Goal: Task Accomplishment & Management: Complete application form

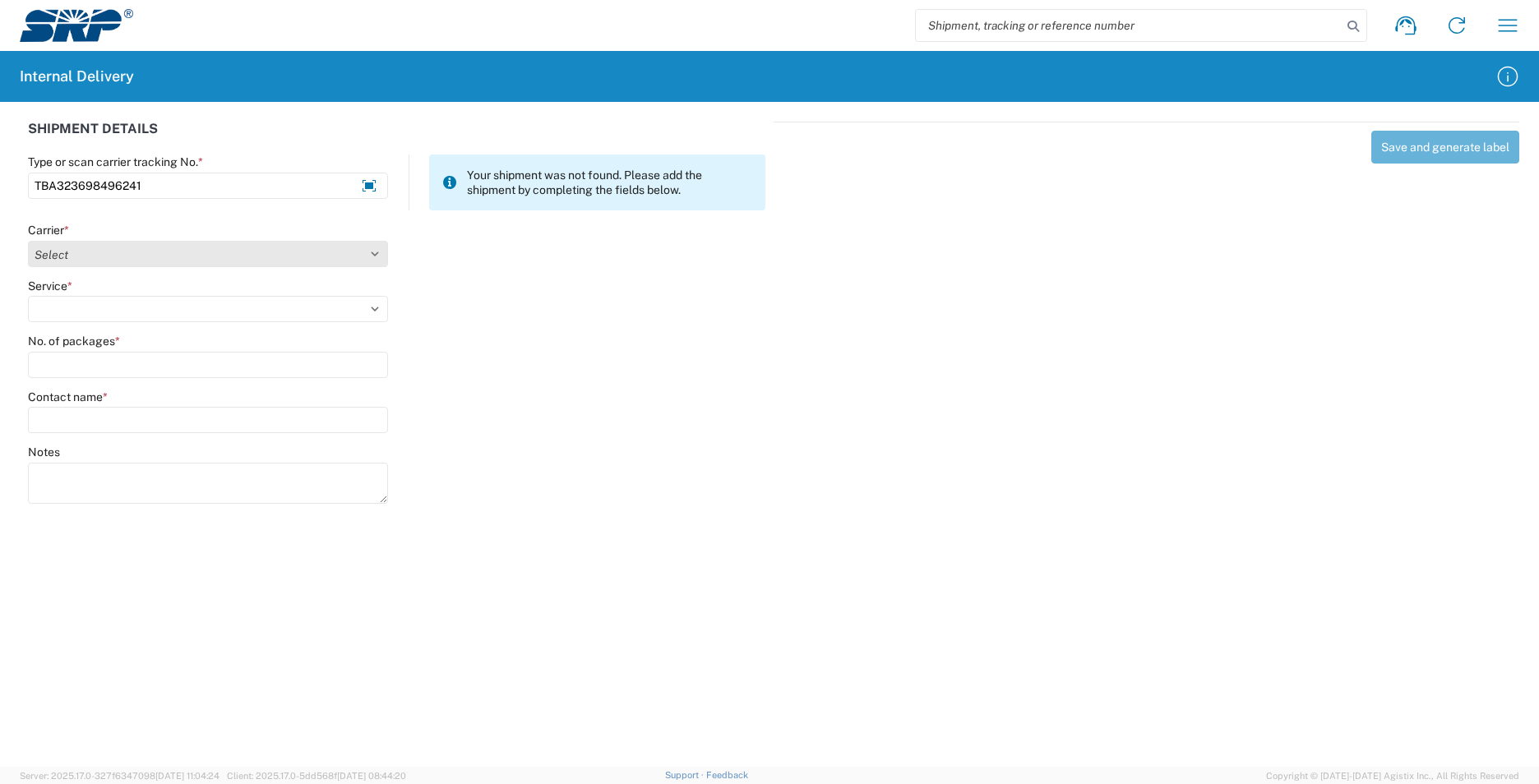
type input "TBA323698496241"
click at [96, 263] on select "Select AcctPay Amazon Logistics ATI Trucking BC Dimerco Logistics Empire Southw…" at bounding box center [208, 254] width 360 height 26
select select "8933"
click at [28, 241] on select "Select AcctPay Amazon Logistics ATI Trucking BC Dimerco Logistics Empire Southw…" at bounding box center [208, 254] width 360 height 26
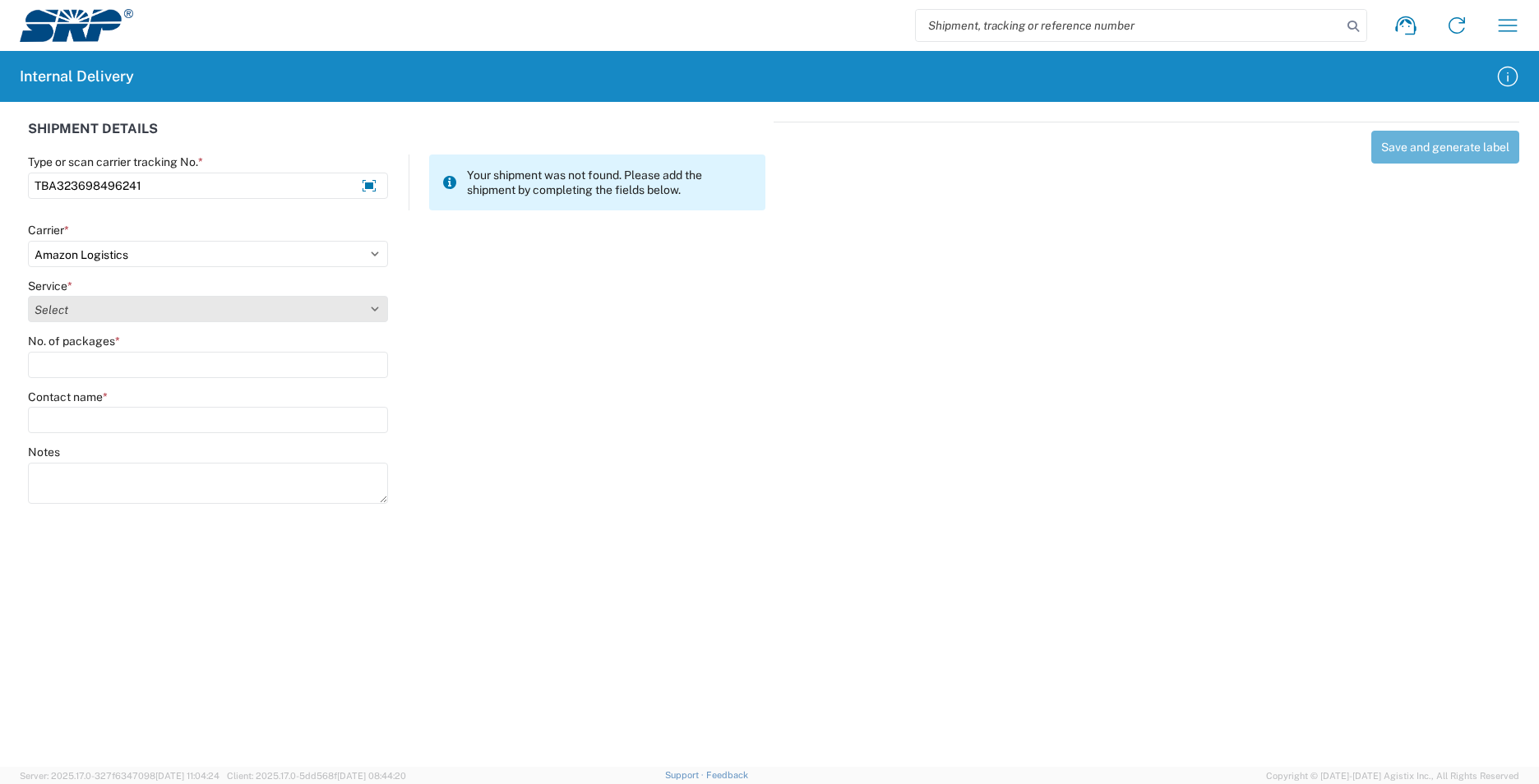
click at [104, 298] on select "Select Amazon Logistics TBA Rail TL Standard 3 - 5 Day" at bounding box center [208, 309] width 360 height 26
select select "24525"
click at [28, 296] on select "Select Amazon Logistics TBA Rail TL Standard 3 - 5 Day" at bounding box center [208, 309] width 360 height 26
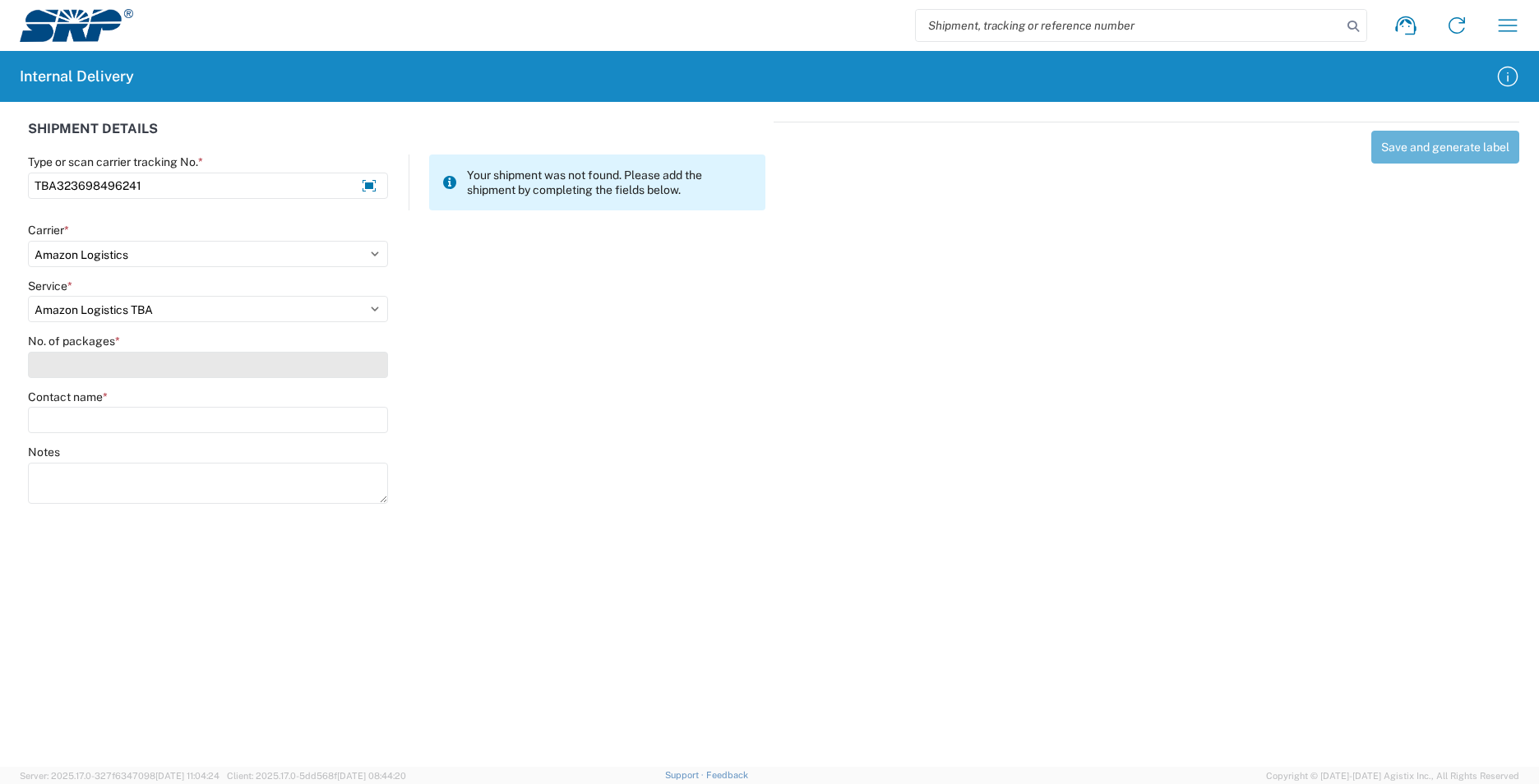
click at [90, 361] on input "No. of packages *" at bounding box center [208, 365] width 360 height 26
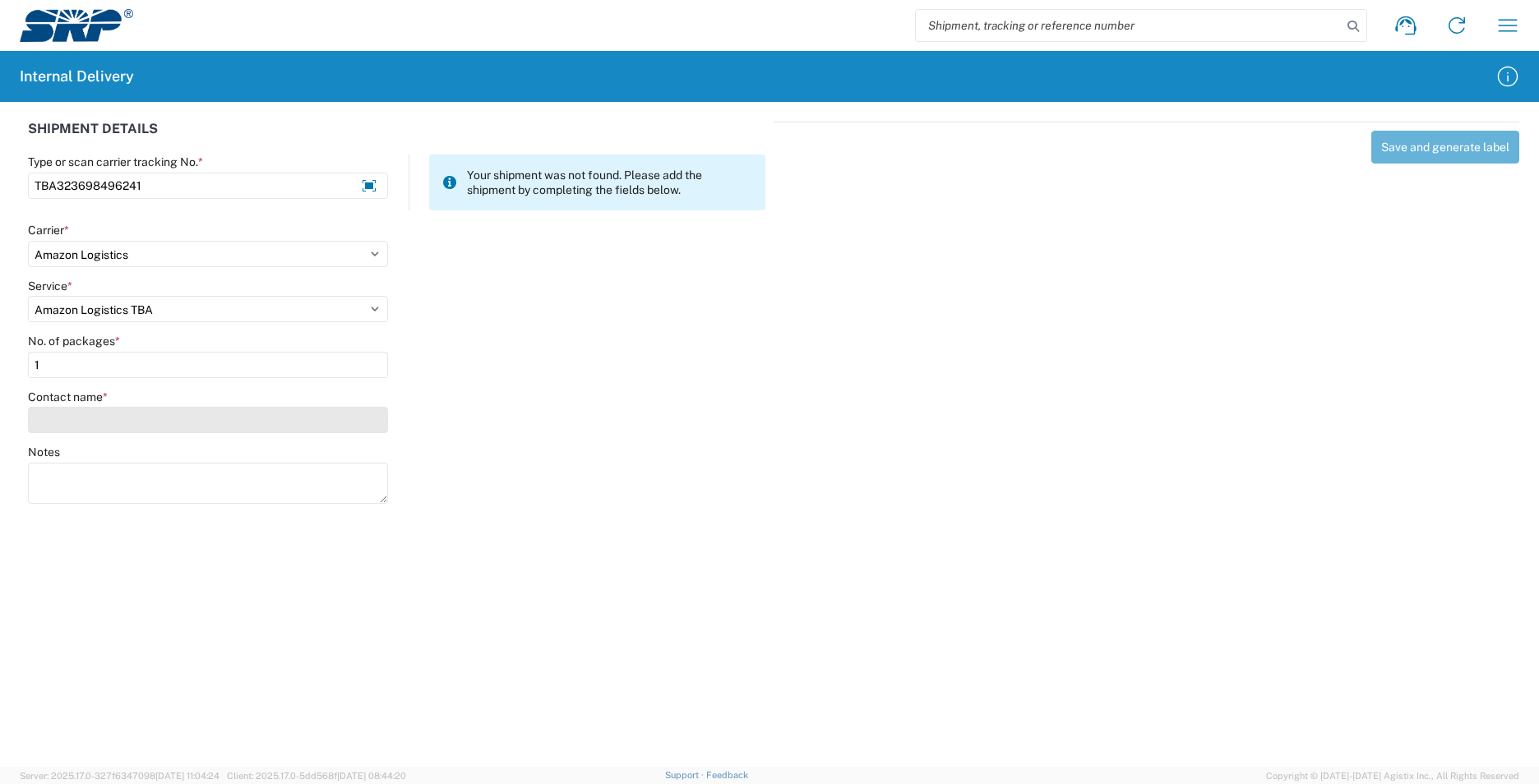
type input "1"
click at [88, 425] on input "Contact name *" at bounding box center [208, 420] width 360 height 26
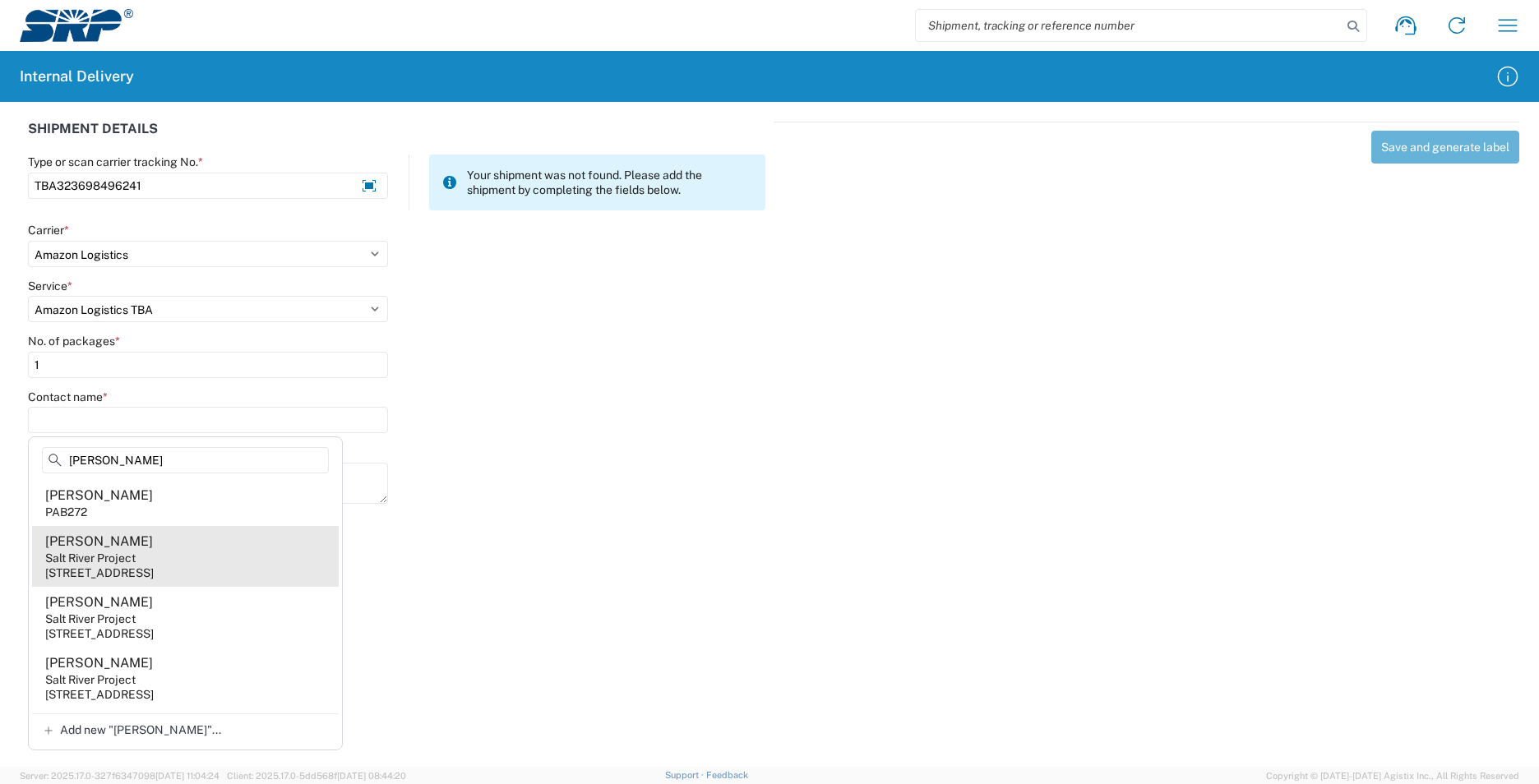
type input "koch"
click at [210, 553] on agx-address-suggestion-item "Jennifer Koch Salt River Project 1500 N Mill Ave, PAB12W, Tempe, AZ, 85281, US" at bounding box center [185, 557] width 306 height 61
type input "Jennifer Koch"
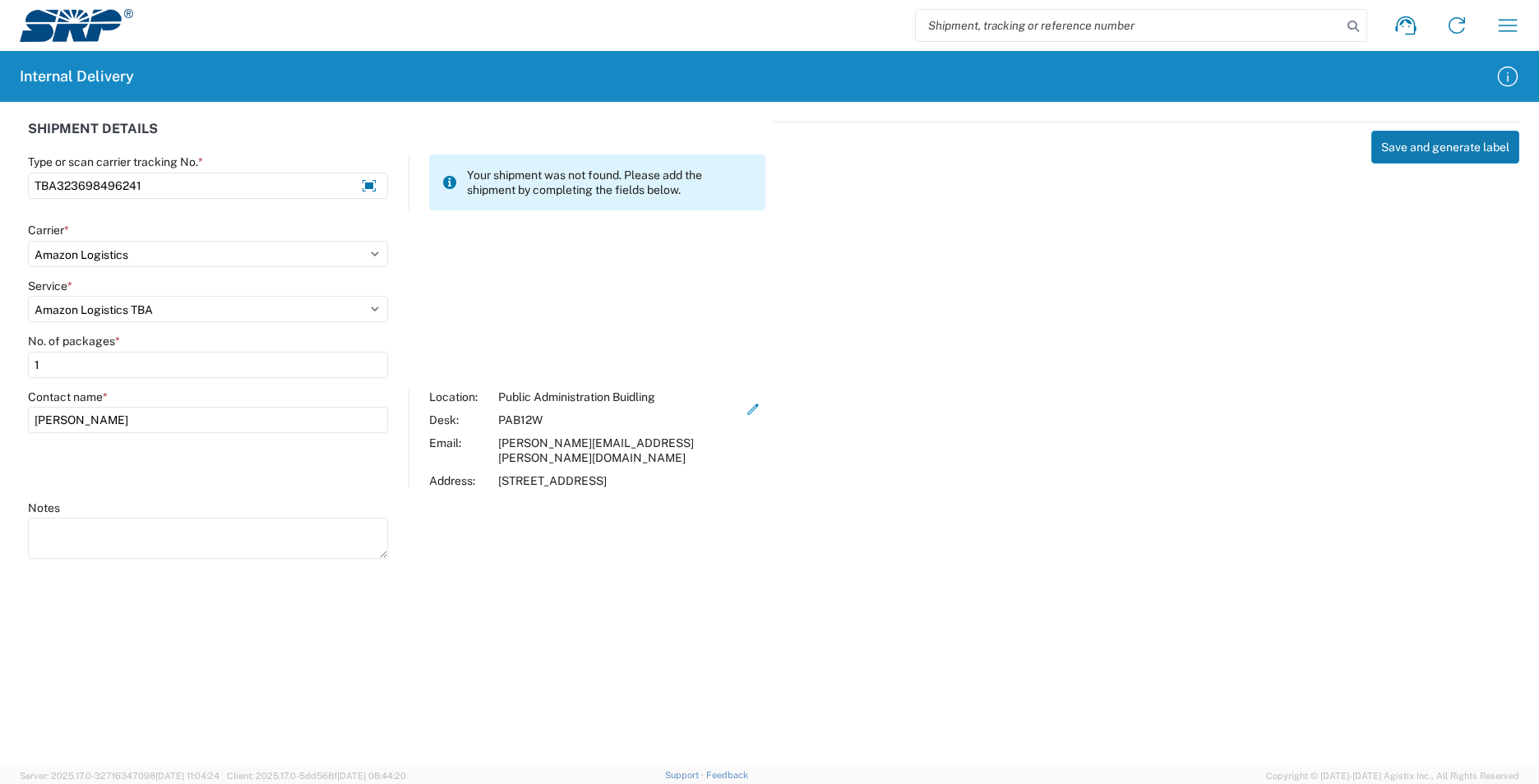
click at [1453, 140] on button "Save and generate label" at bounding box center [1444, 147] width 148 height 33
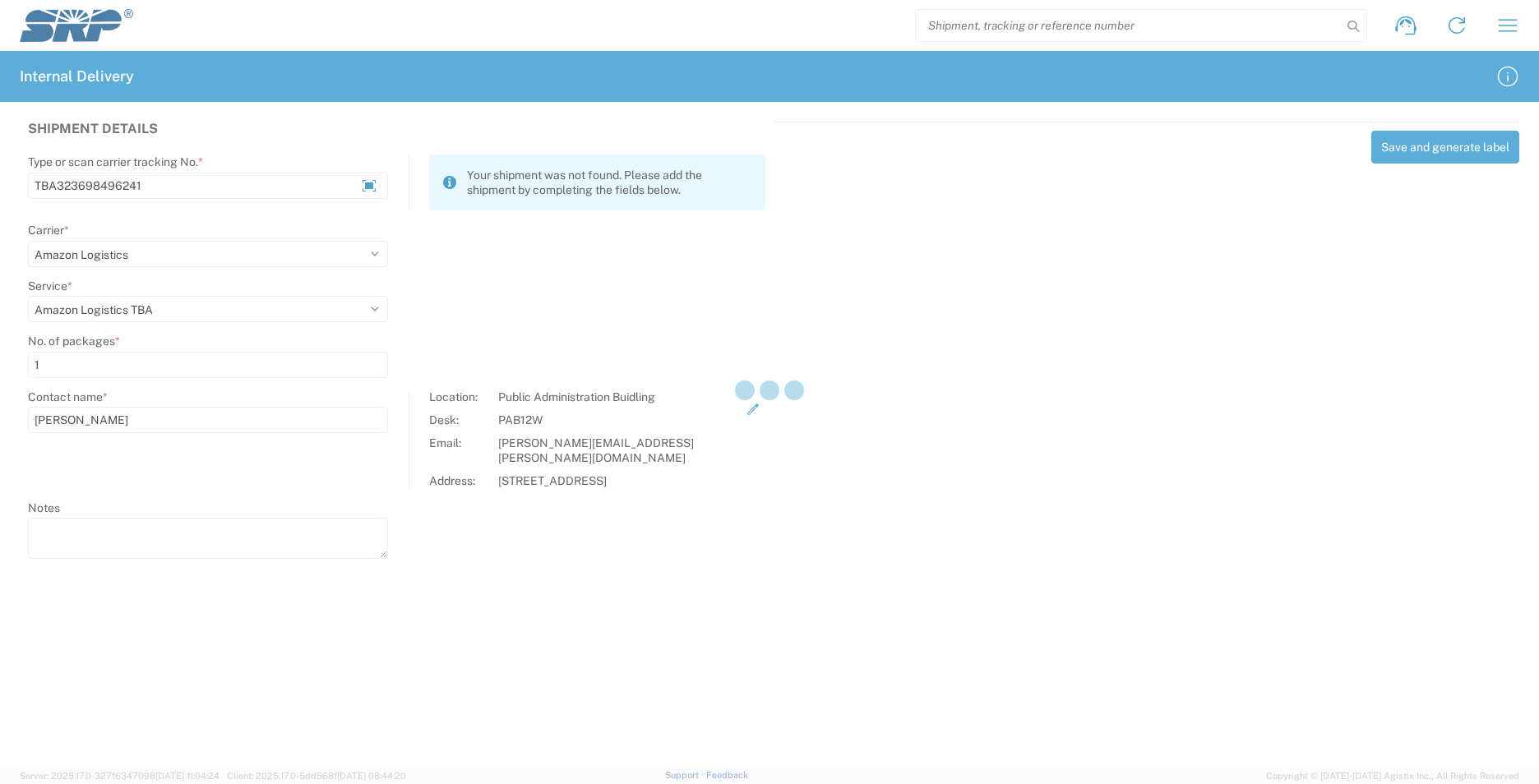
select select
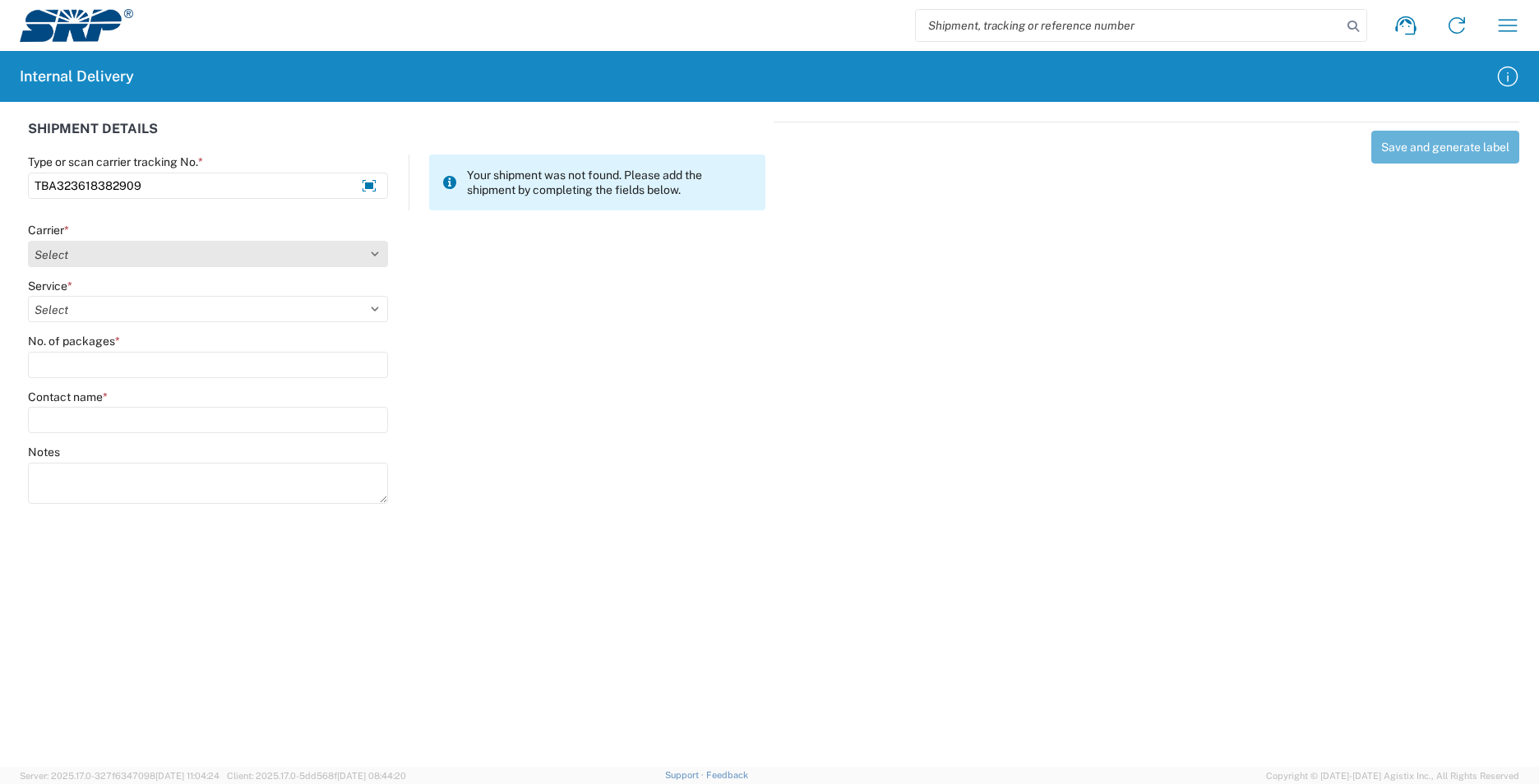
type input "TBA323618382909"
click at [95, 266] on select "Select AcctPay Amazon Logistics ATI Trucking BC Dimerco Logistics Empire Southw…" at bounding box center [208, 254] width 360 height 26
select select "8933"
click at [28, 241] on select "Select AcctPay Amazon Logistics ATI Trucking BC Dimerco Logistics Empire Southw…" at bounding box center [208, 254] width 360 height 26
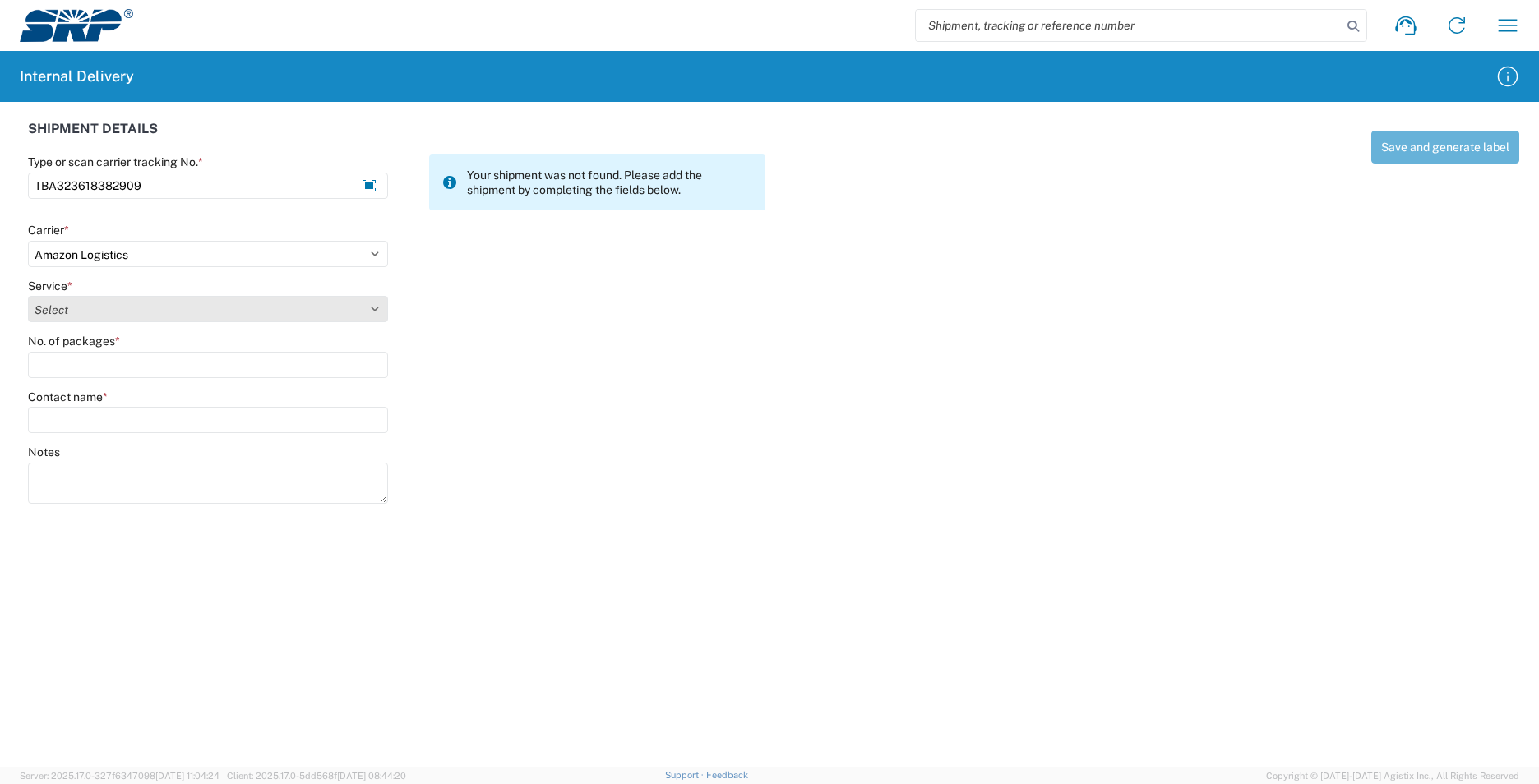
click at [90, 310] on select "Select Amazon Logistics TBA Rail TL Standard 3 - 5 Day" at bounding box center [208, 309] width 360 height 26
select select "24525"
click at [28, 296] on select "Select Amazon Logistics TBA Rail TL Standard 3 - 5 Day" at bounding box center [208, 309] width 360 height 26
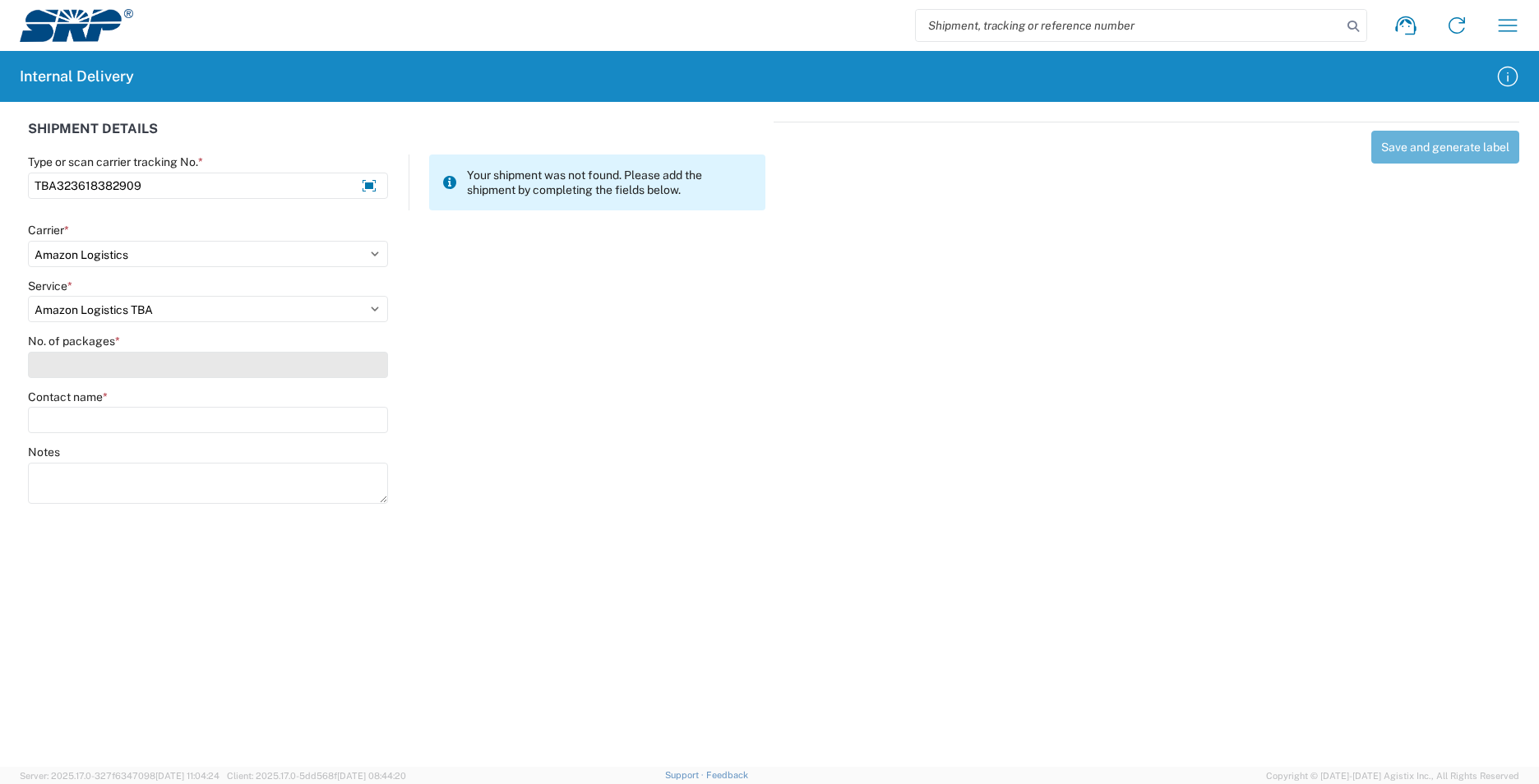
click at [81, 367] on input "No. of packages *" at bounding box center [208, 365] width 360 height 26
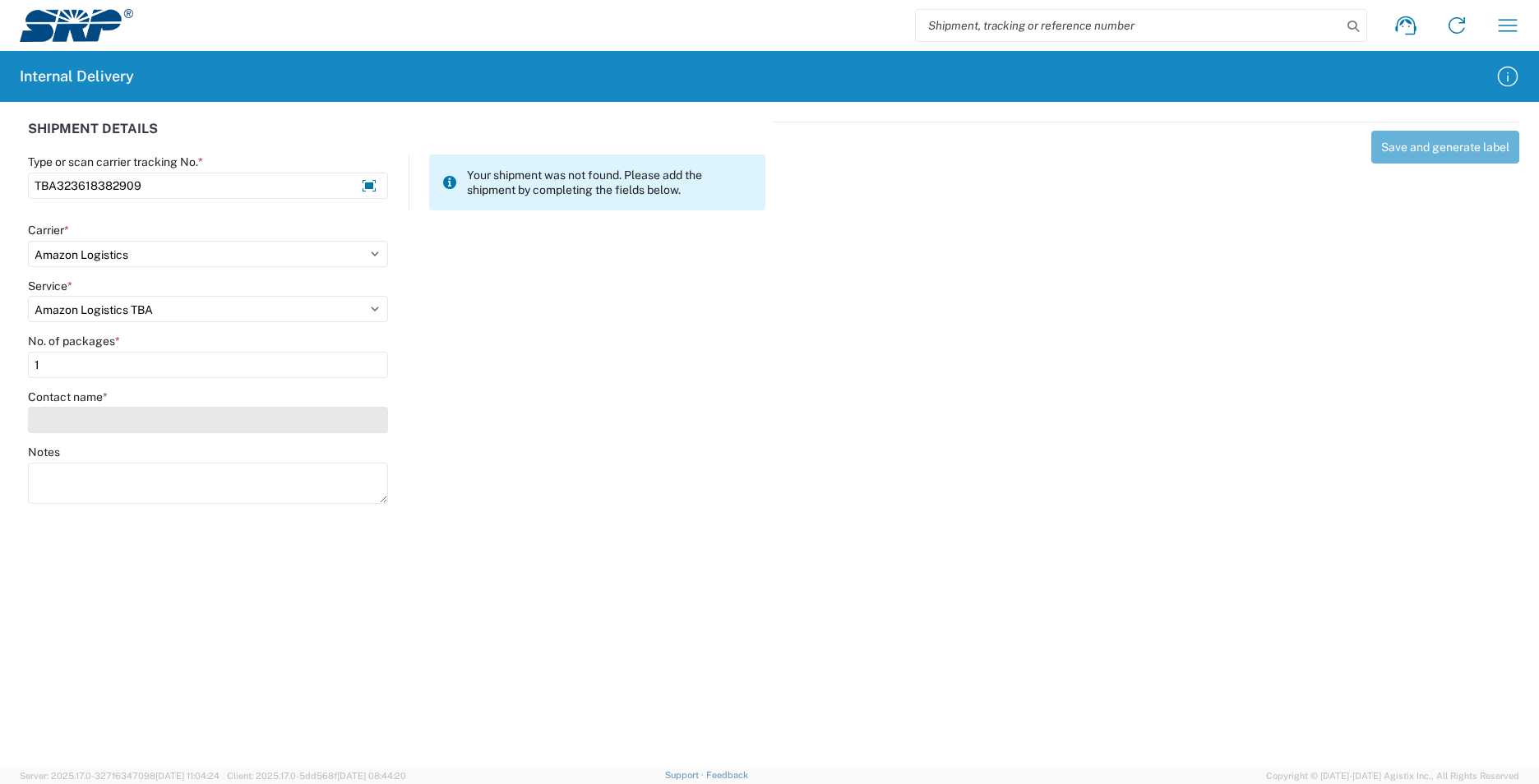
type input "1"
click at [75, 418] on input "Contact name *" at bounding box center [208, 420] width 360 height 26
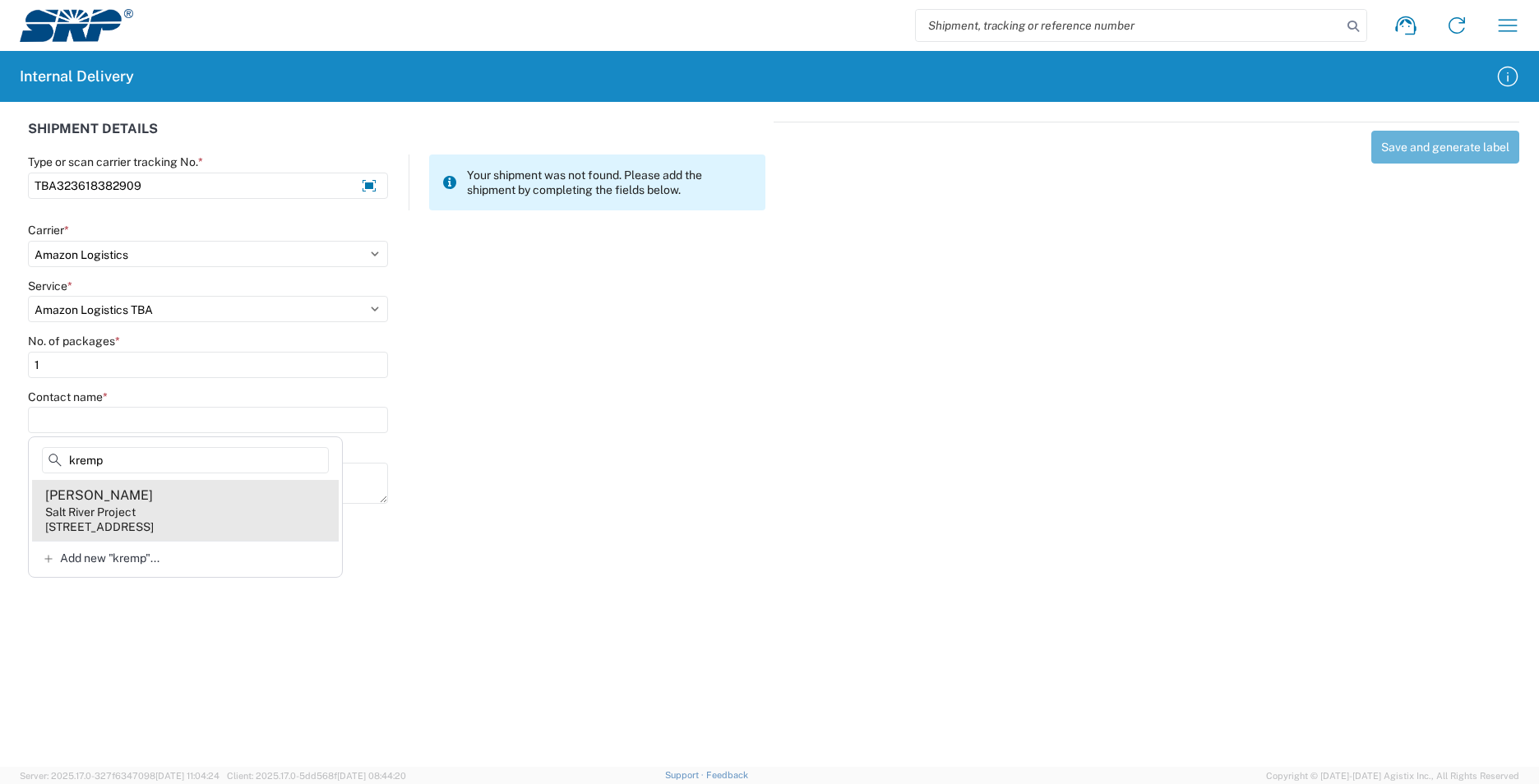
type input "kremp"
click at [226, 494] on agx-address-suggestion-item "Anna Krempski Salt River Project 1500 N Mill Ave, PAB315, Tempe, AZ, 85281, US" at bounding box center [185, 510] width 306 height 61
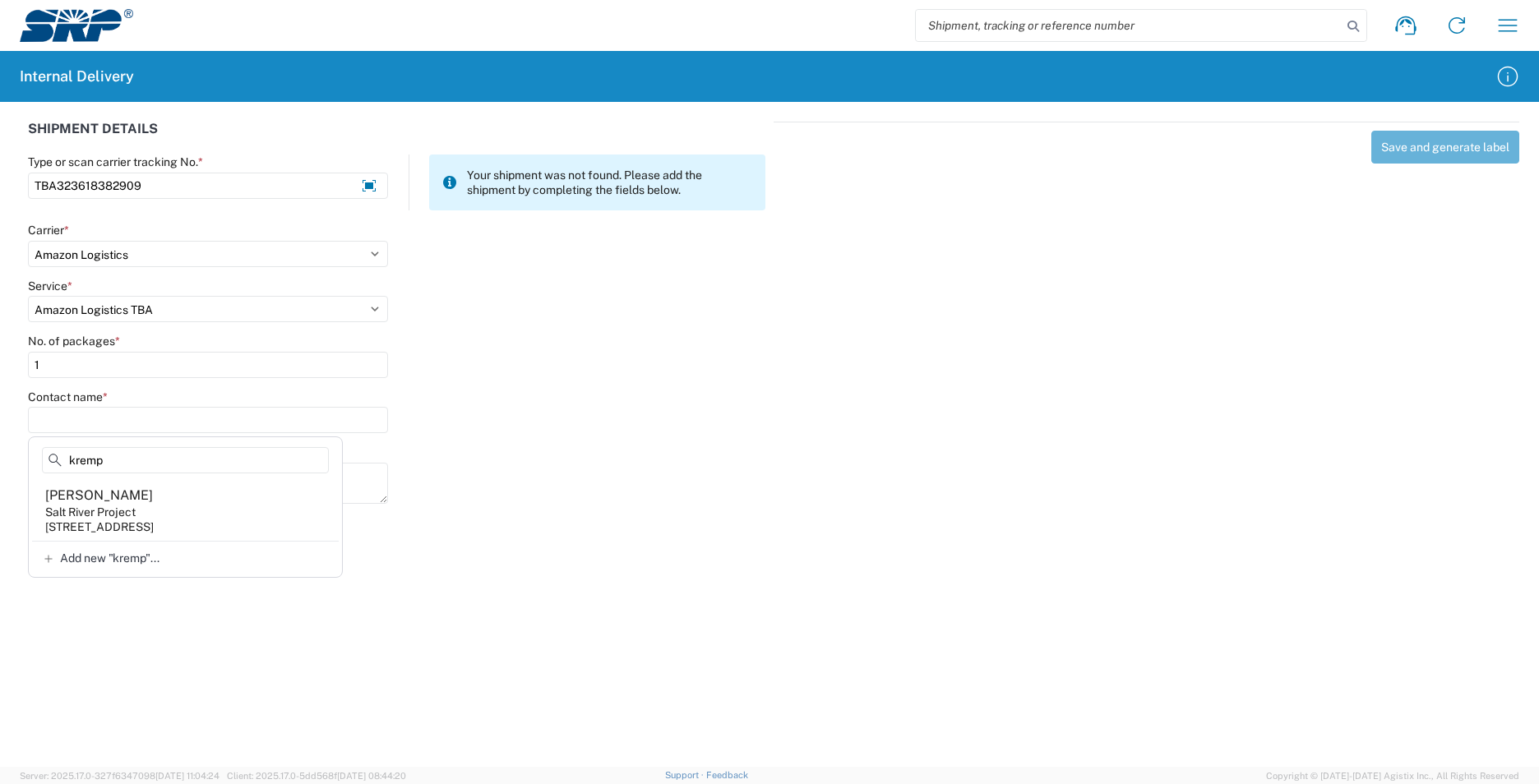
type input "Anna Krempski"
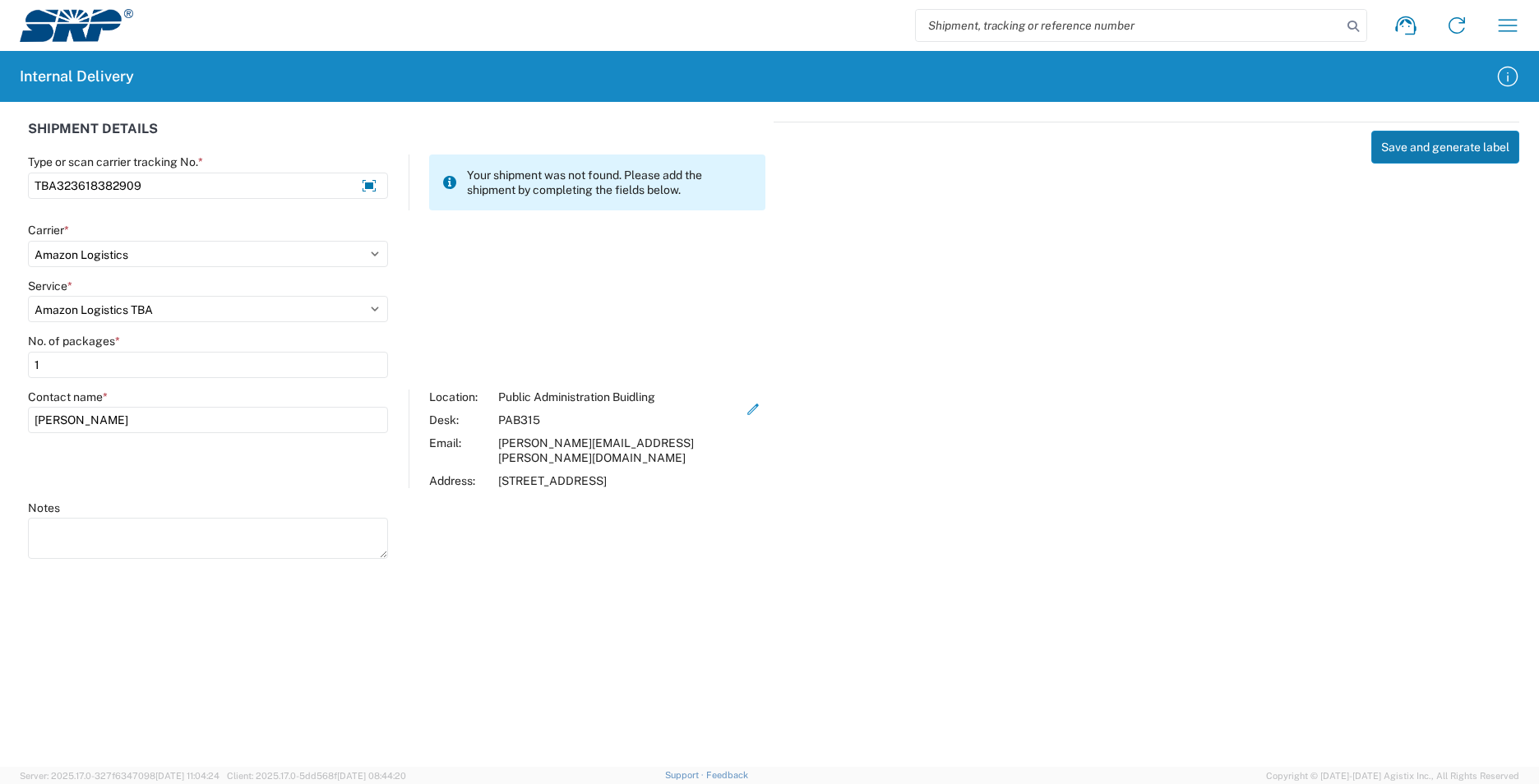
click at [1427, 149] on button "Save and generate label" at bounding box center [1444, 147] width 148 height 33
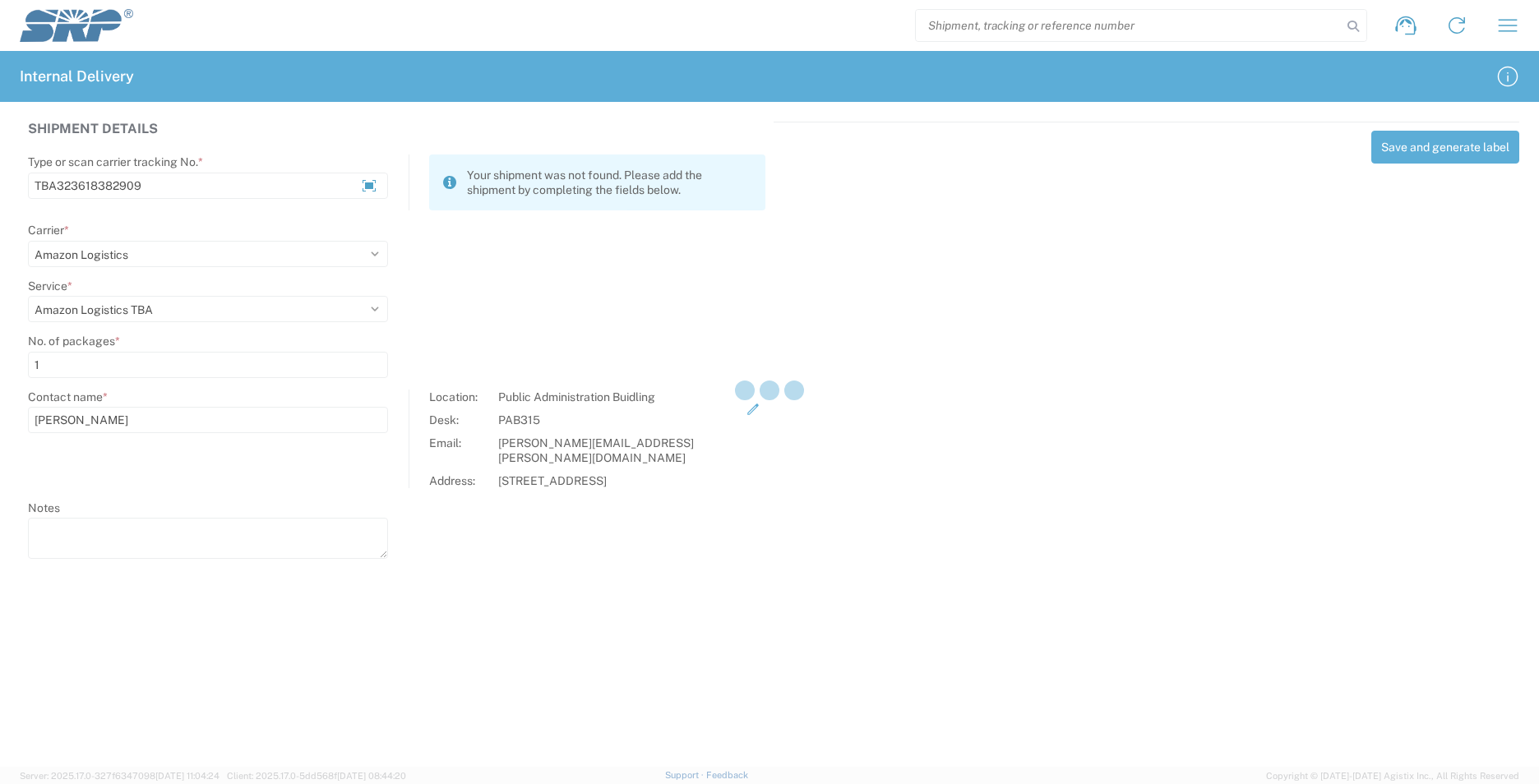
select select
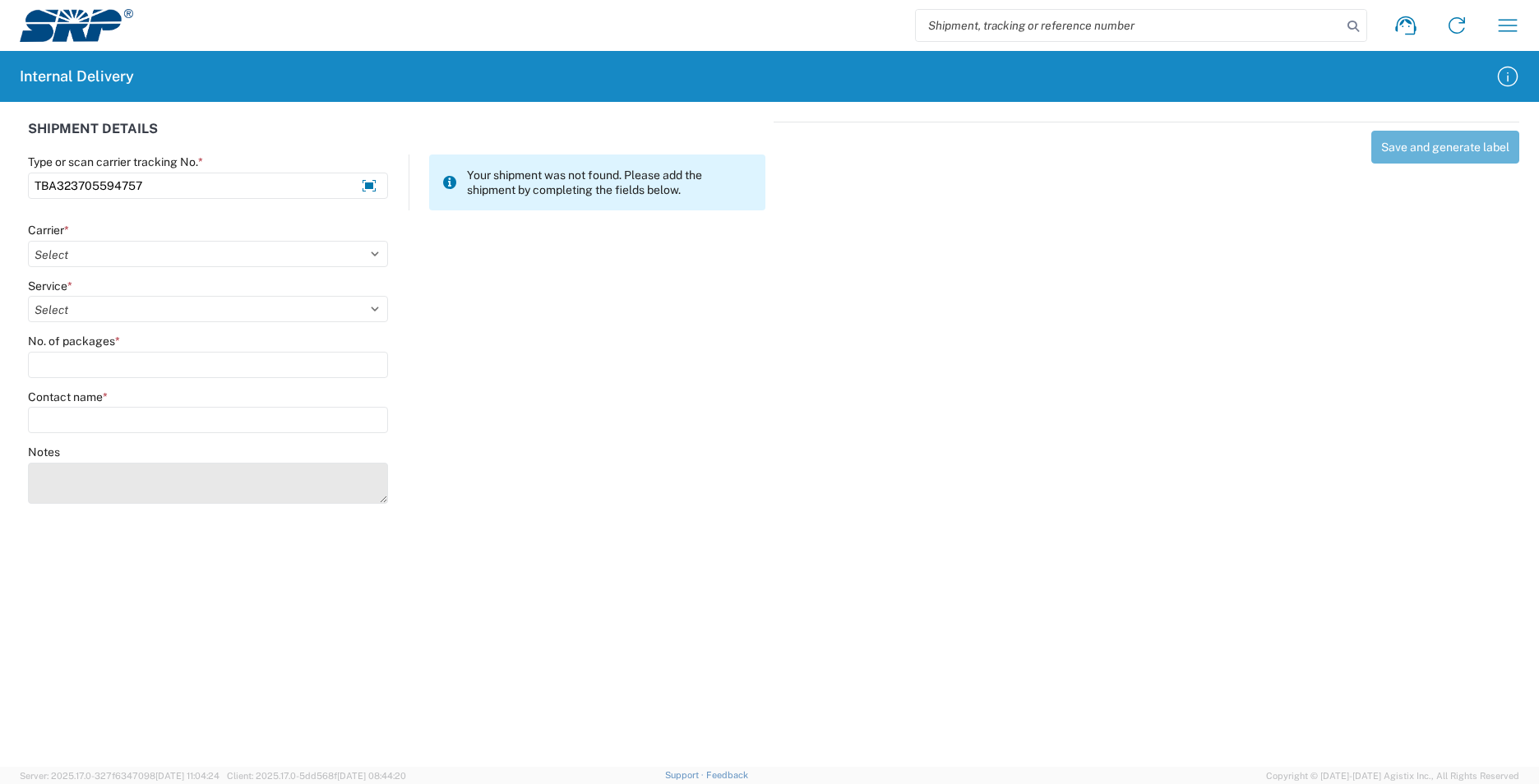
type input "TBA323705594757"
click at [230, 478] on textarea "Notes" at bounding box center [208, 483] width 360 height 41
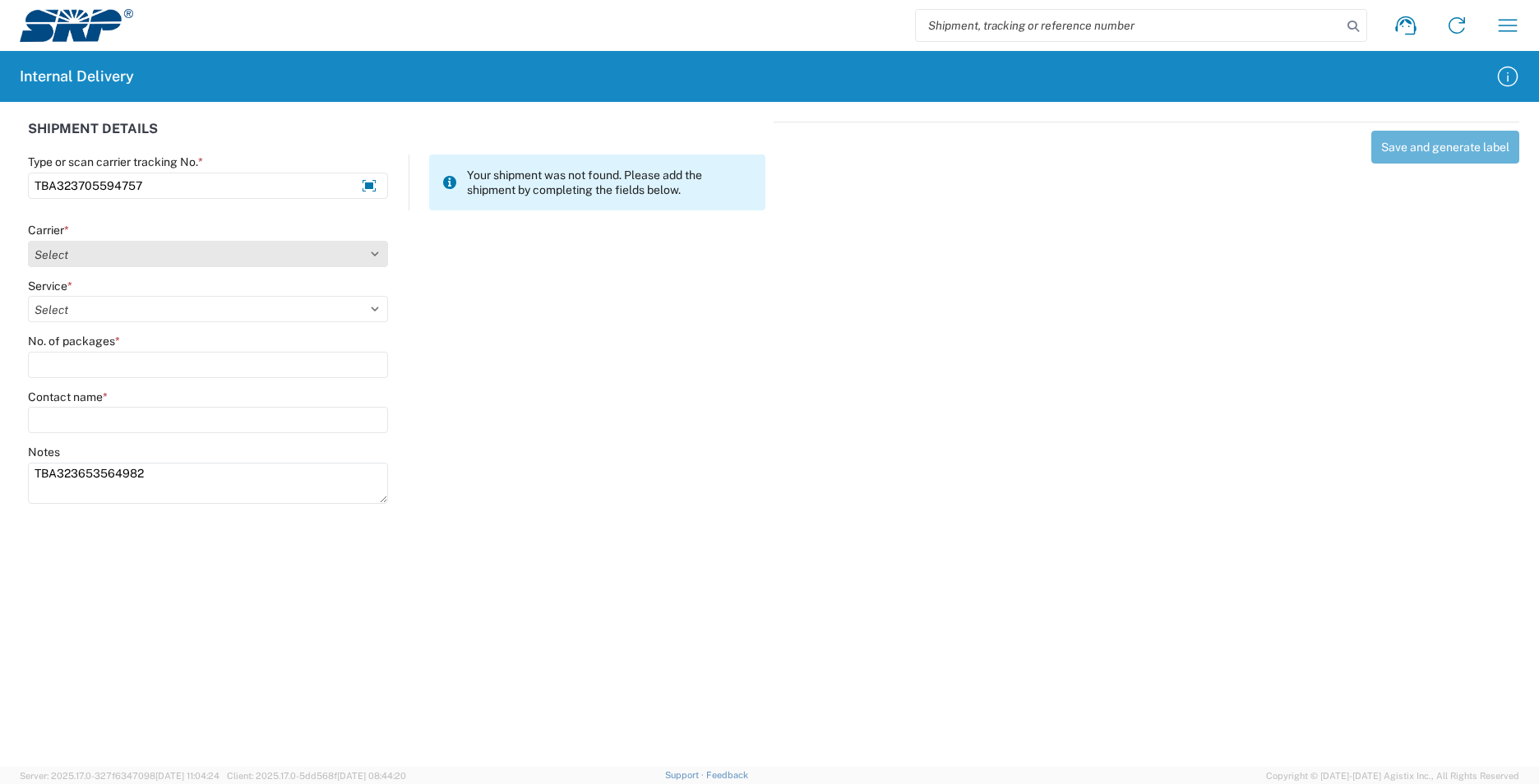
type textarea "TBA323653564982"
click at [56, 245] on select "Select AcctPay Amazon Logistics ATI Trucking BC Dimerco Logistics Empire Southw…" at bounding box center [208, 254] width 360 height 26
select select "8933"
click at [28, 241] on select "Select AcctPay Amazon Logistics ATI Trucking BC Dimerco Logistics Empire Southw…" at bounding box center [208, 254] width 360 height 26
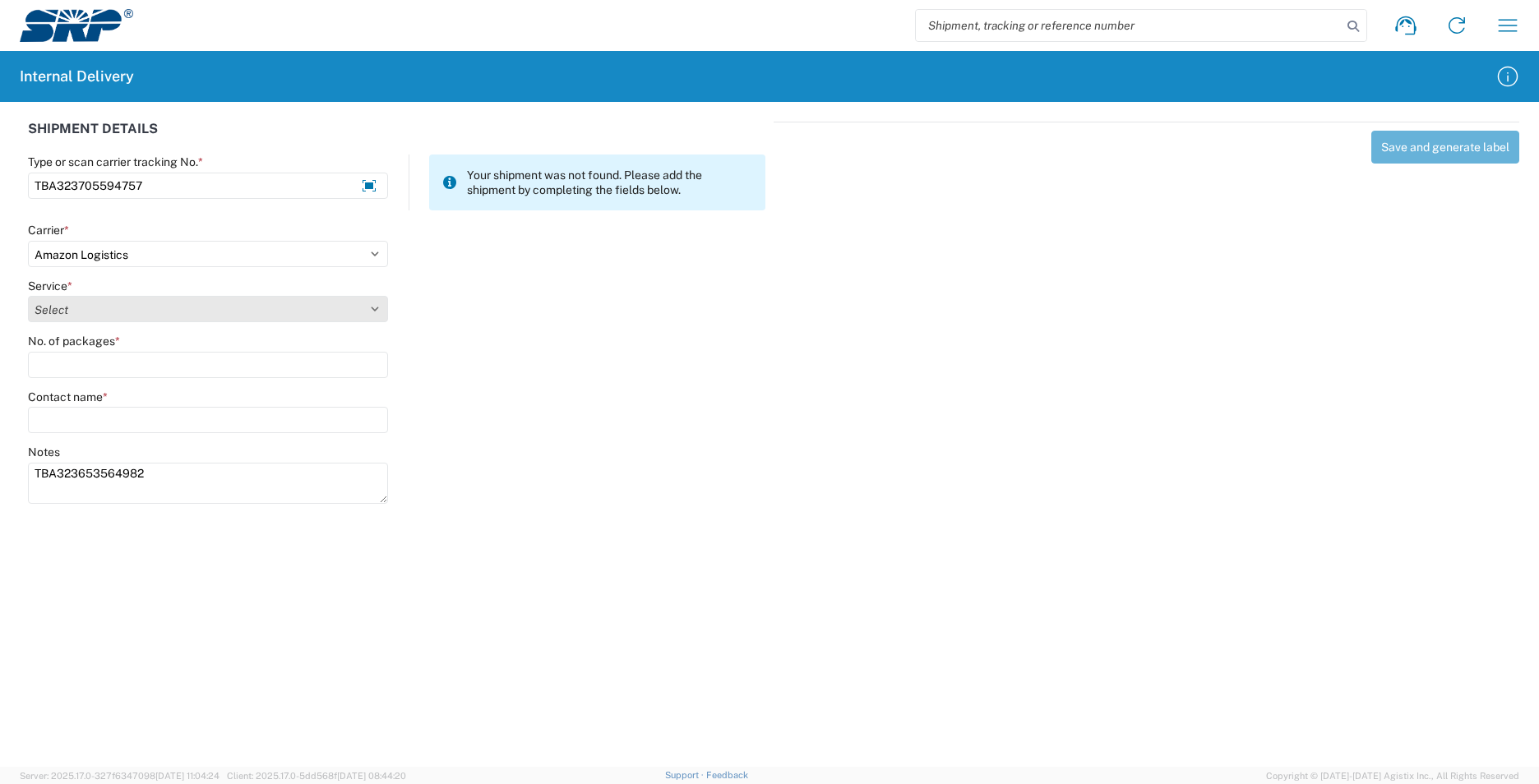
click at [121, 308] on select "Select Amazon Logistics TBA Rail TL Standard 3 - 5 Day" at bounding box center [208, 309] width 360 height 26
click at [28, 296] on select "Select Amazon Logistics TBA Rail TL Standard 3 - 5 Day" at bounding box center [208, 309] width 360 height 26
click at [120, 314] on select "Select Amazon Logistics TBA Rail TL Standard 3 - 5 Day" at bounding box center [208, 309] width 360 height 26
select select "24525"
click at [28, 296] on select "Select Amazon Logistics TBA Rail TL Standard 3 - 5 Day" at bounding box center [208, 309] width 360 height 26
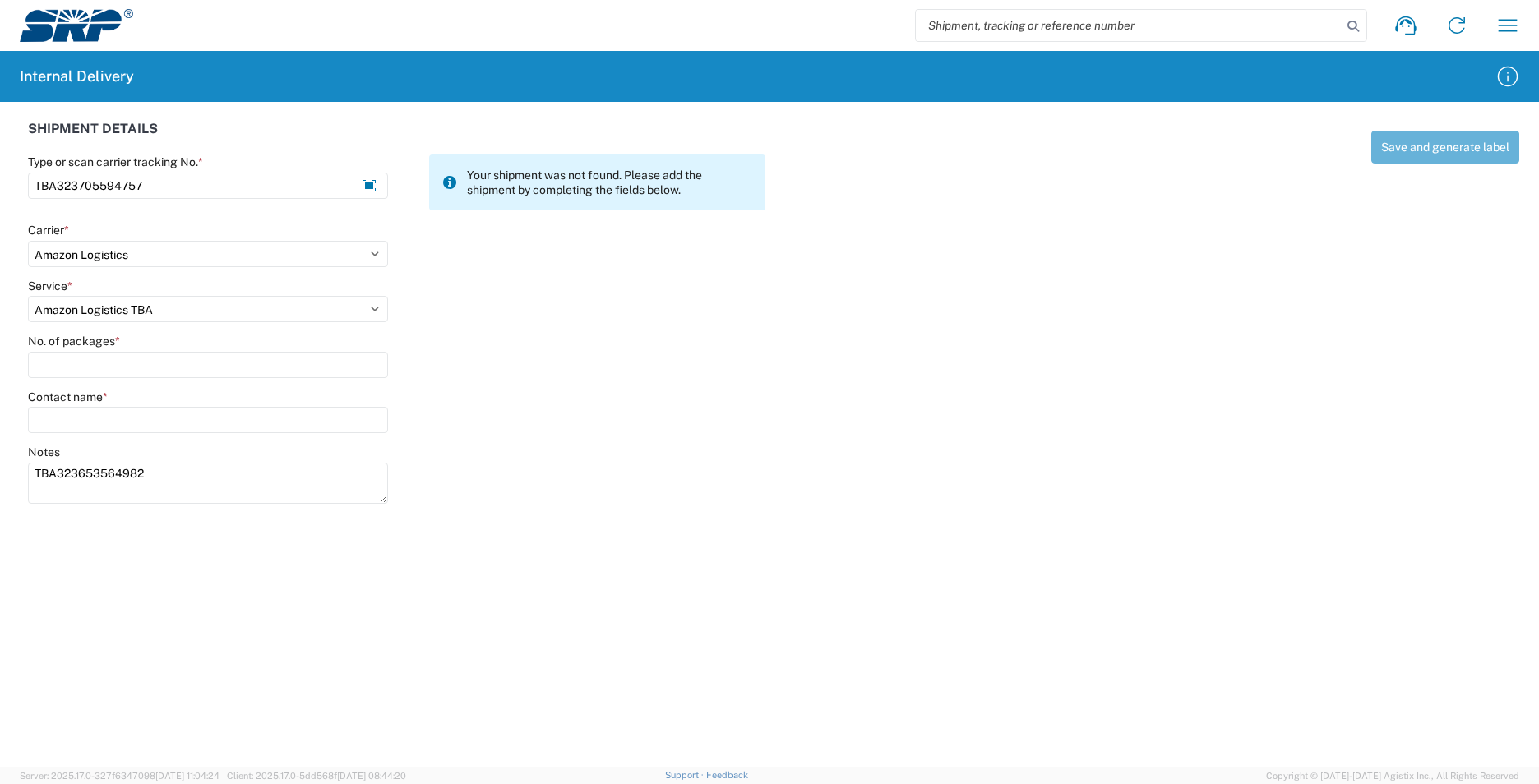
click at [62, 345] on label "No. of packages *" at bounding box center [74, 341] width 92 height 15
click at [62, 352] on input "No. of packages *" at bounding box center [208, 365] width 360 height 26
type input "2"
click at [71, 430] on input "Contact name *" at bounding box center [208, 420] width 360 height 26
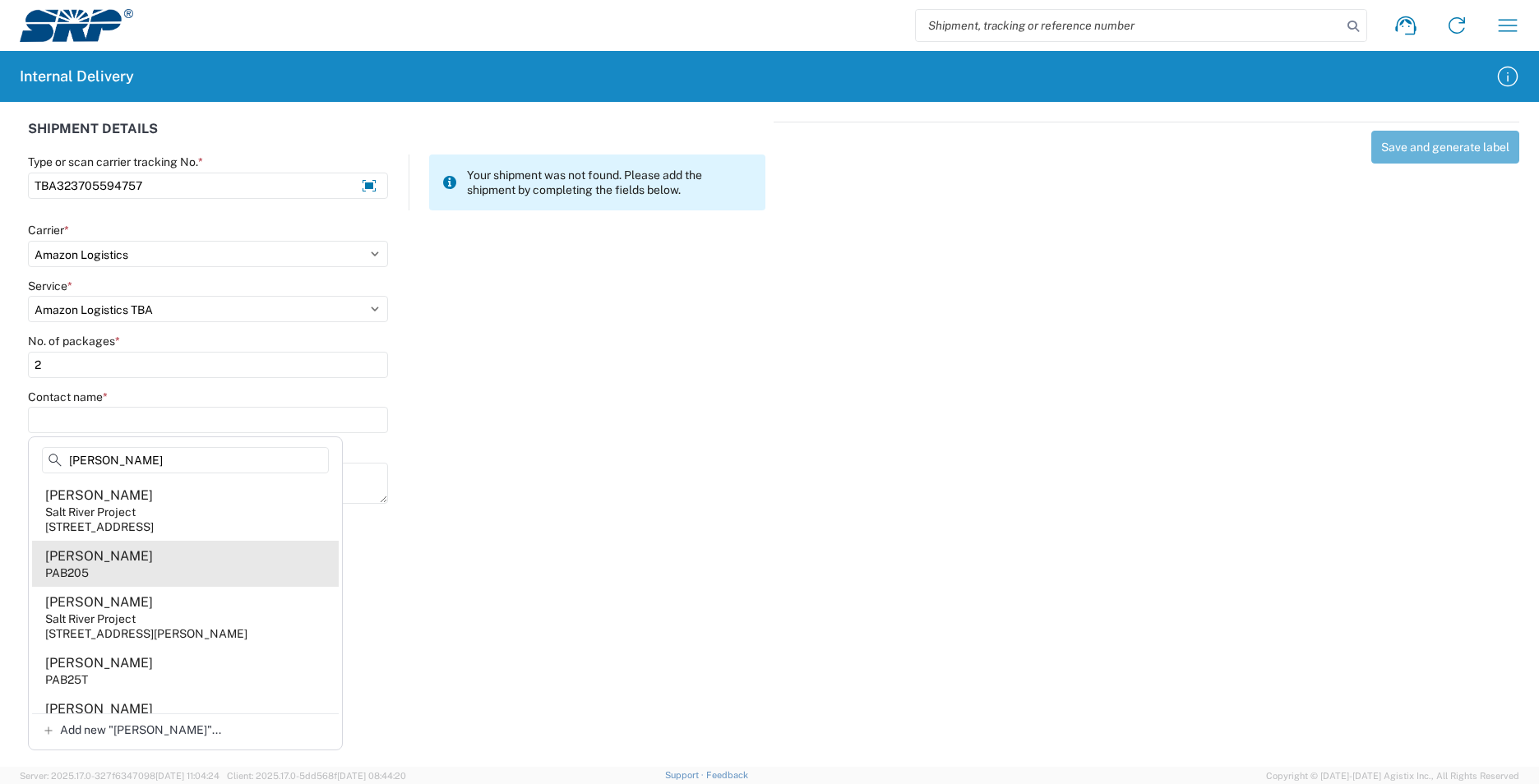
type input "moul"
click at [167, 563] on agx-address-suggestion-item "Kristine Moul PAB205" at bounding box center [185, 563] width 306 height 46
type input "Kristine Moul"
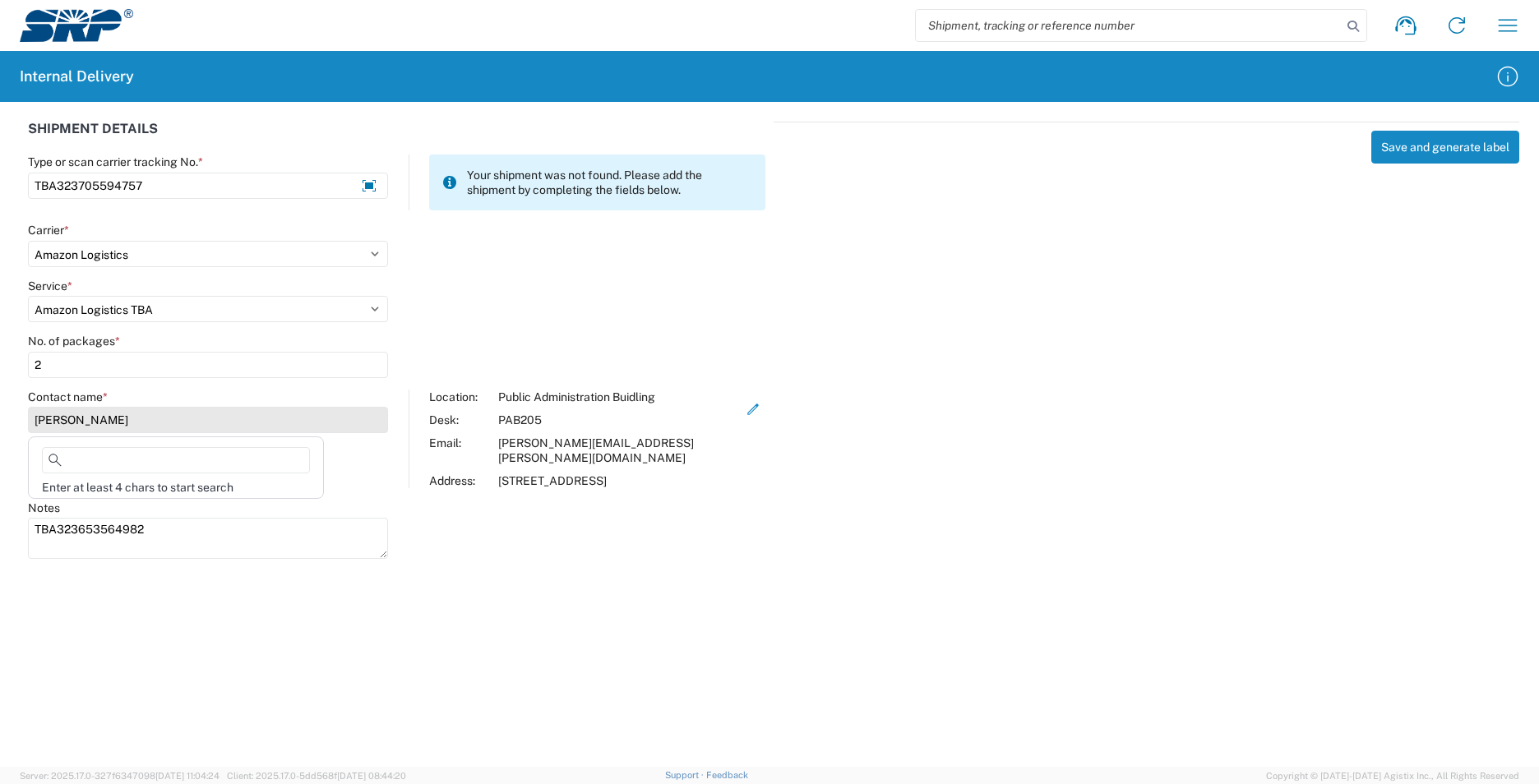
click at [117, 424] on input "Kristine Moul" at bounding box center [208, 420] width 360 height 26
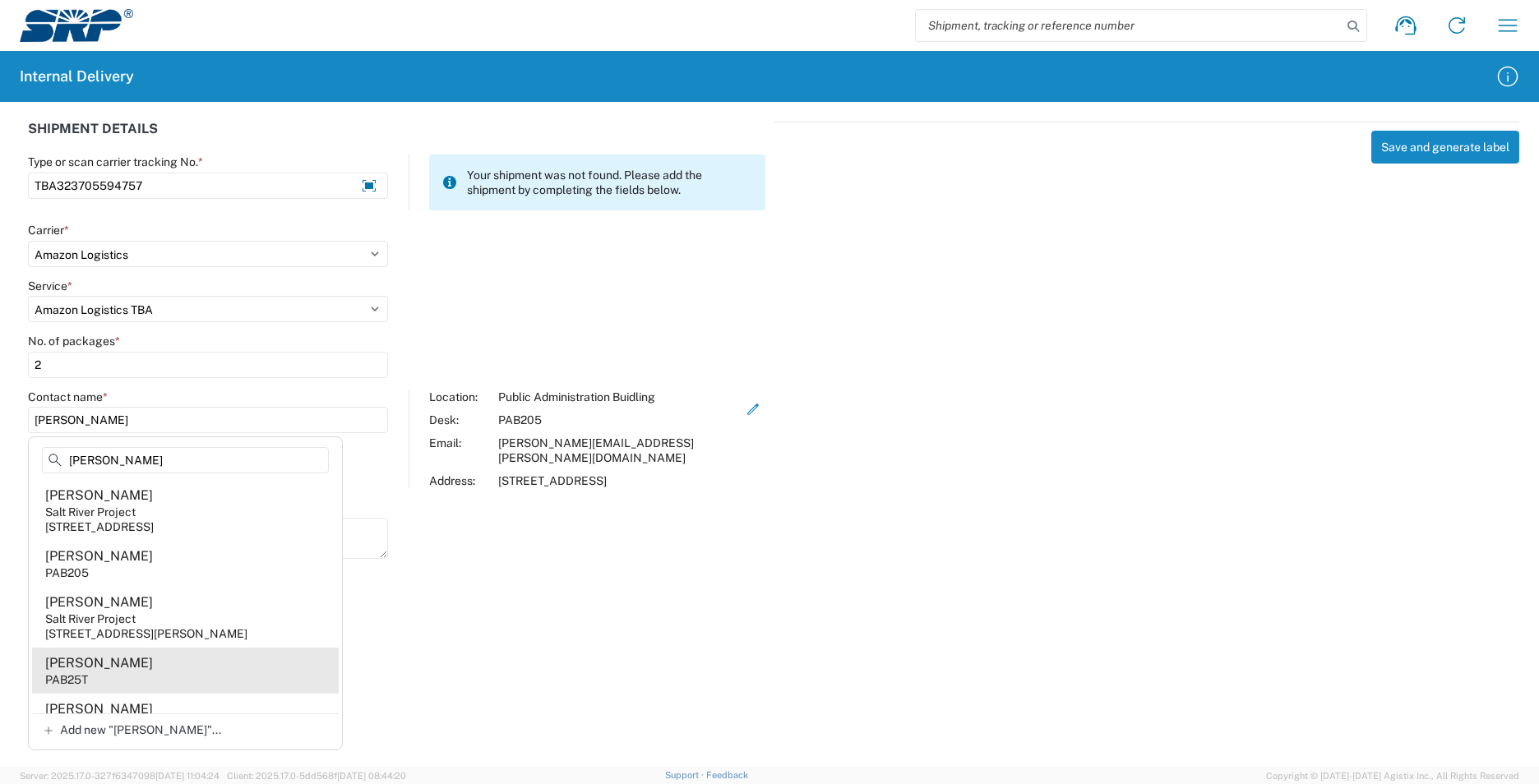
type input "moul"
click at [188, 689] on agx-address-suggestion-item "Kristine Moul PAB25T" at bounding box center [185, 670] width 306 height 46
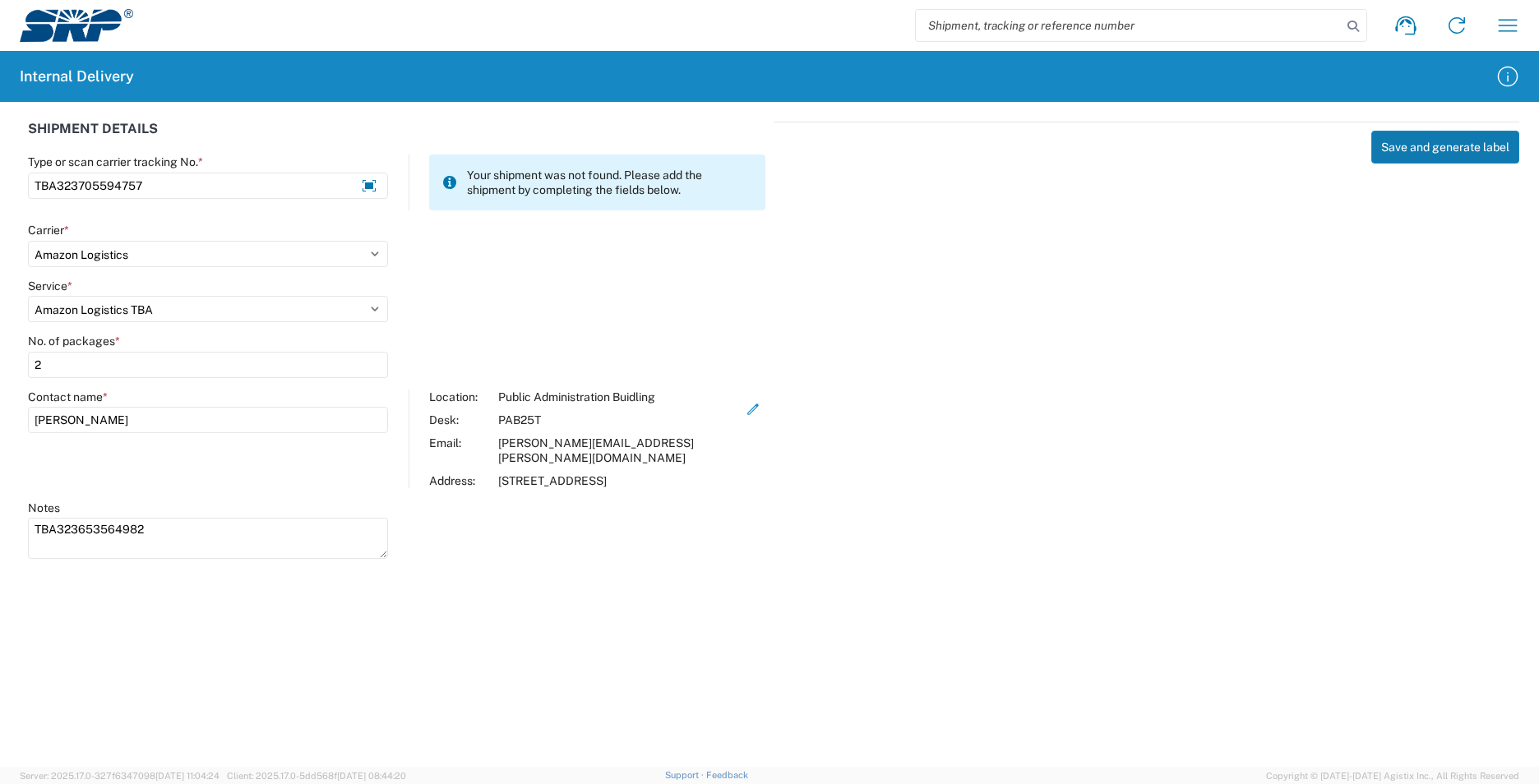
click at [1426, 149] on button "Save and generate label" at bounding box center [1444, 147] width 148 height 33
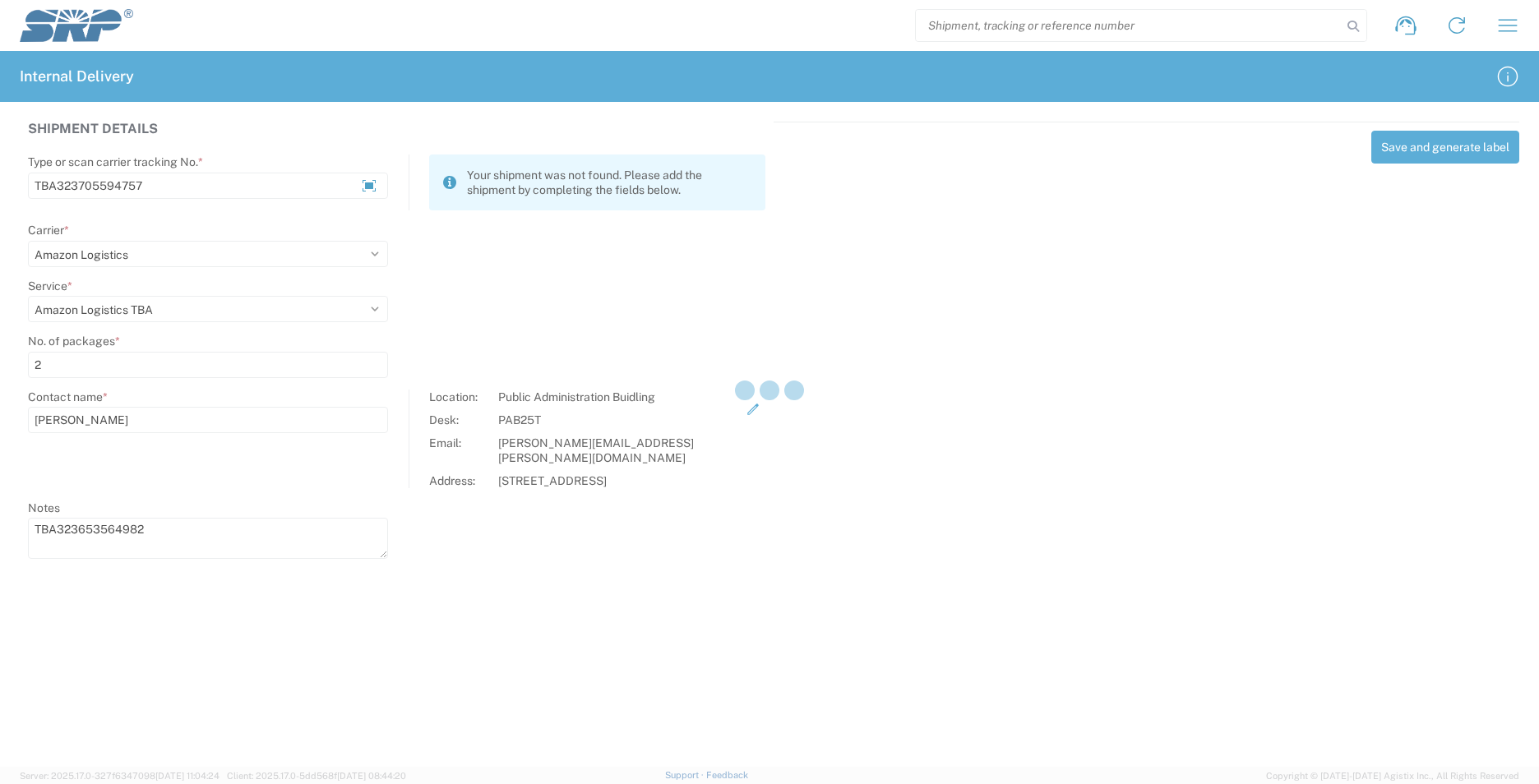
select select
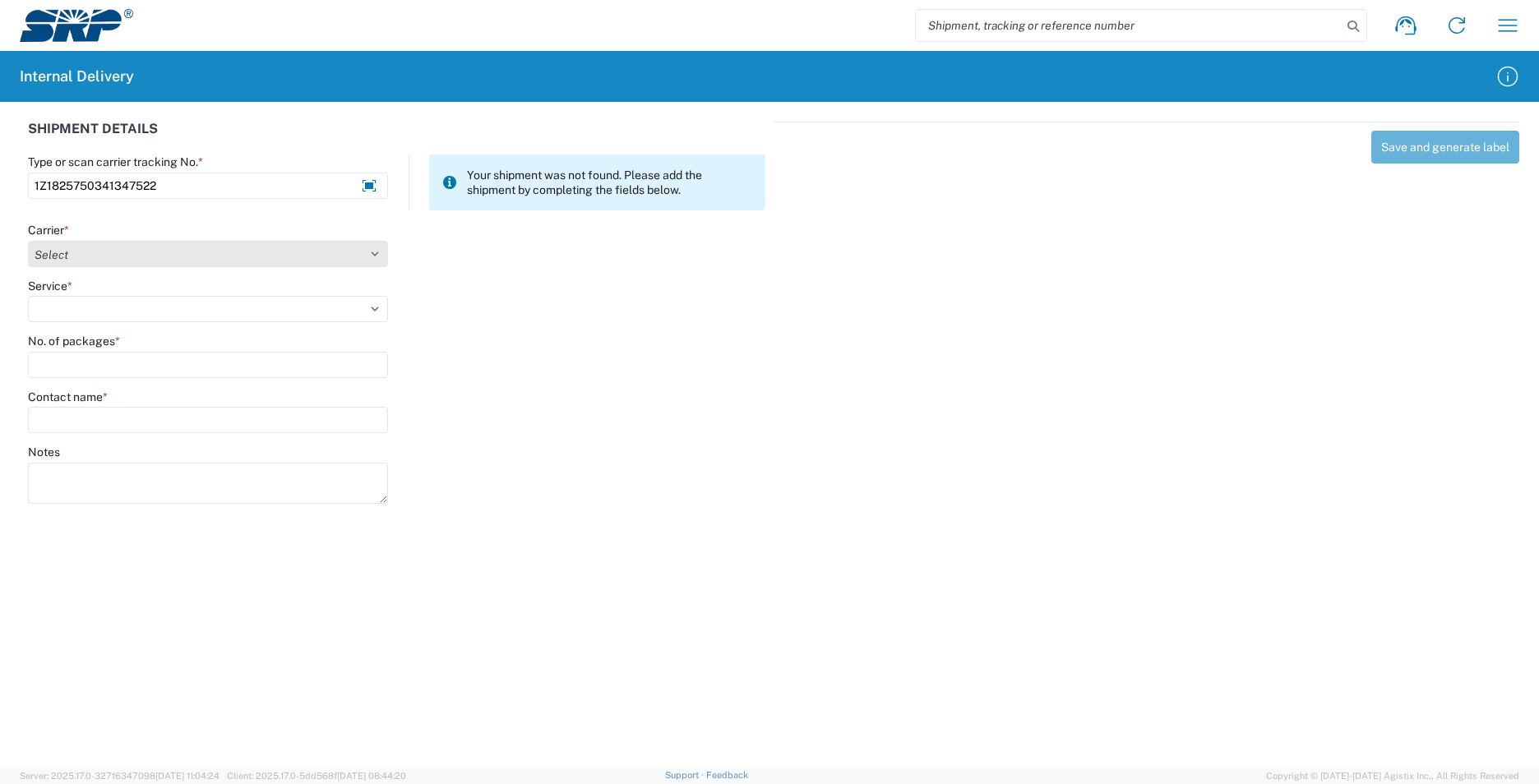
type input "1Z1825750341347522"
click at [90, 247] on select "Select AcctPay Amazon Logistics ATI Trucking BC Dimerco Logistics Empire Southw…" at bounding box center [208, 254] width 360 height 26
select select "12"
click at [28, 241] on select "Select AcctPay Amazon Logistics ATI Trucking BC Dimerco Logistics Empire Southw…" at bounding box center [208, 254] width 360 height 26
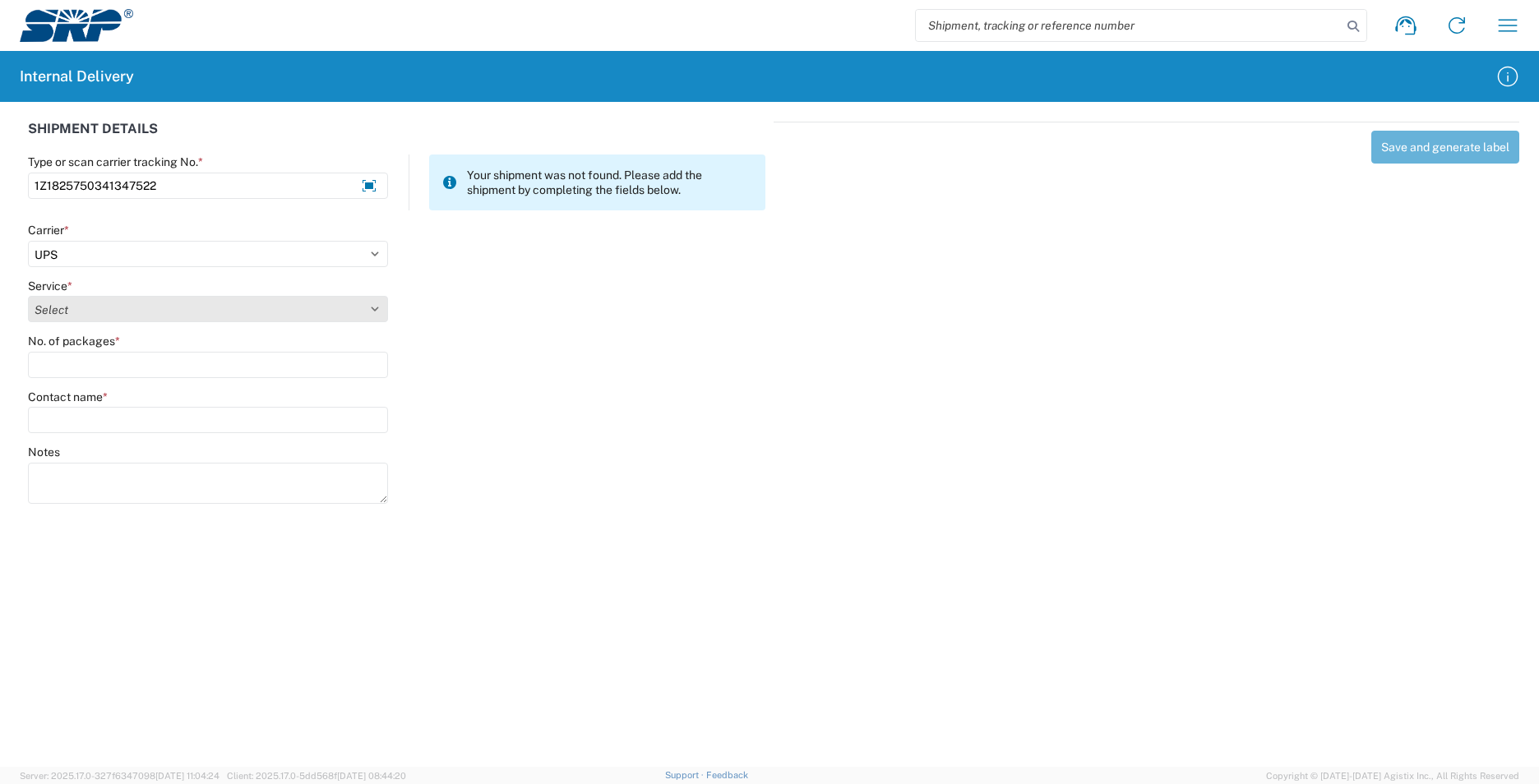
click at [108, 313] on select "Select 2nd Day Air 2nd Day Air A.M. 3 Day Select Basic BOUND PRINTED MATTER, UP…" at bounding box center [208, 309] width 360 height 26
select select "43"
click at [108, 313] on select "Select 2nd Day Air 2nd Day Air A.M. 3 Day Select Basic BOUND PRINTED MATTER, UP…" at bounding box center [208, 309] width 360 height 26
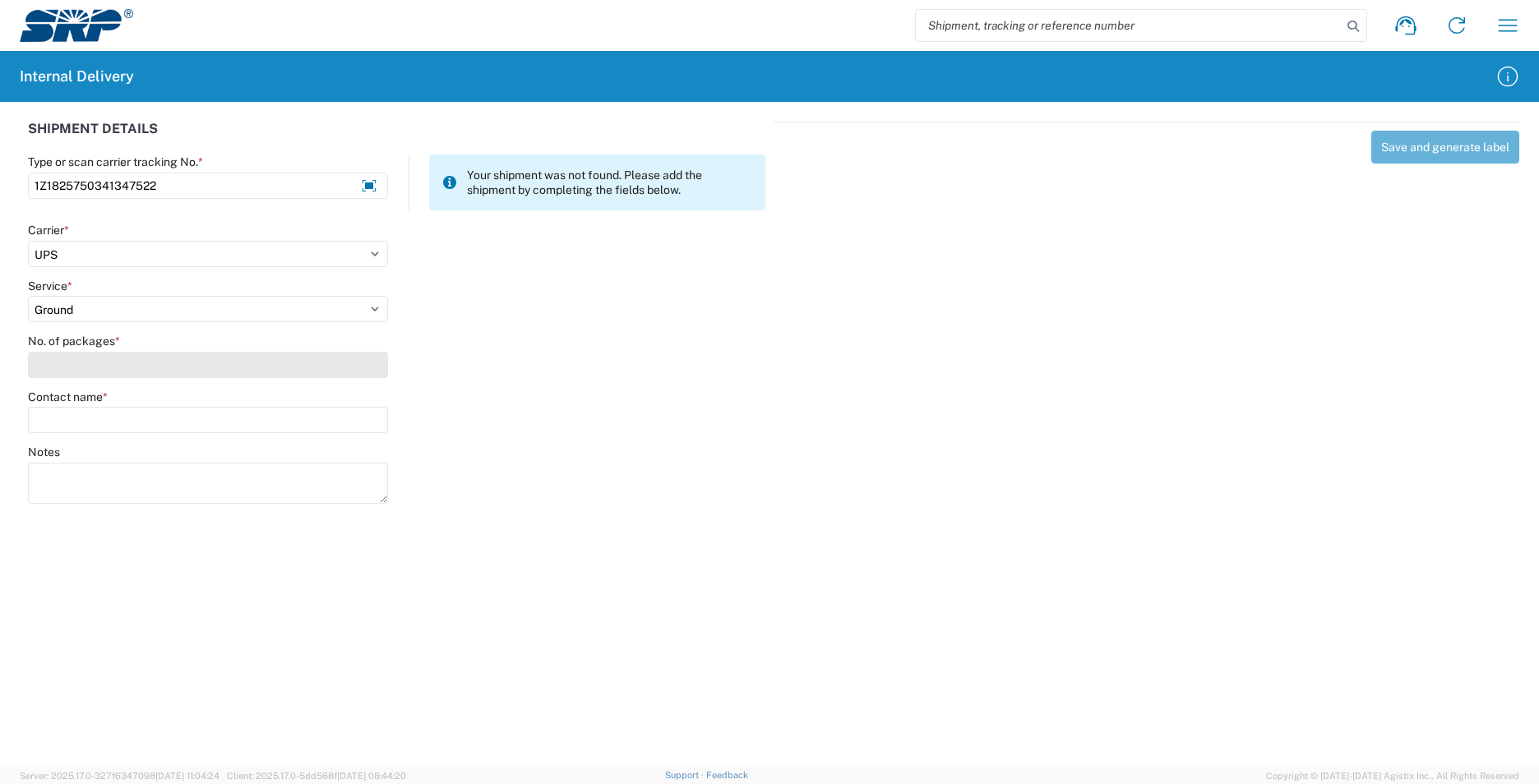
click at [79, 371] on input "No. of packages *" at bounding box center [208, 365] width 360 height 26
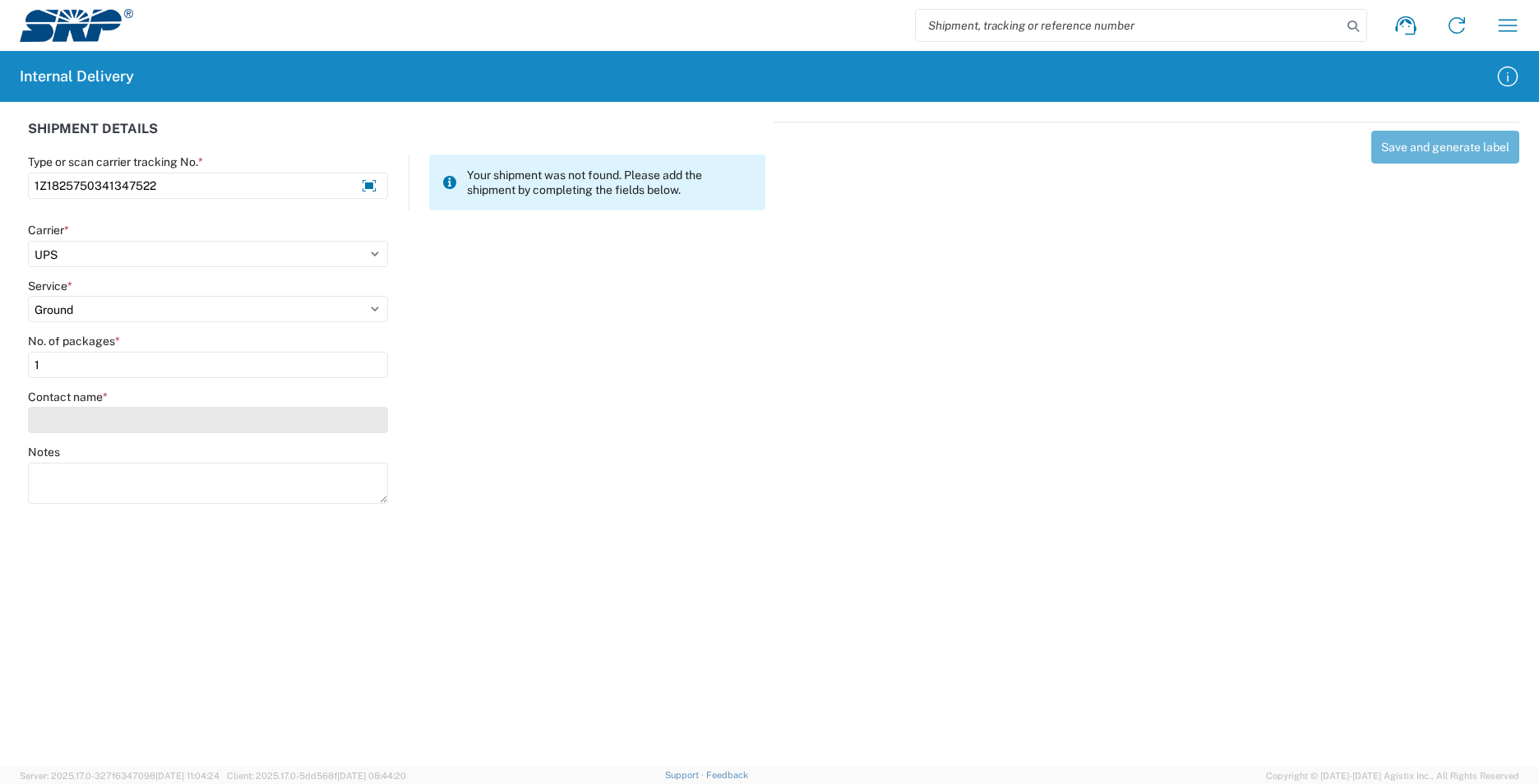
type input "1"
click at [74, 421] on input "Contact name *" at bounding box center [208, 420] width 360 height 26
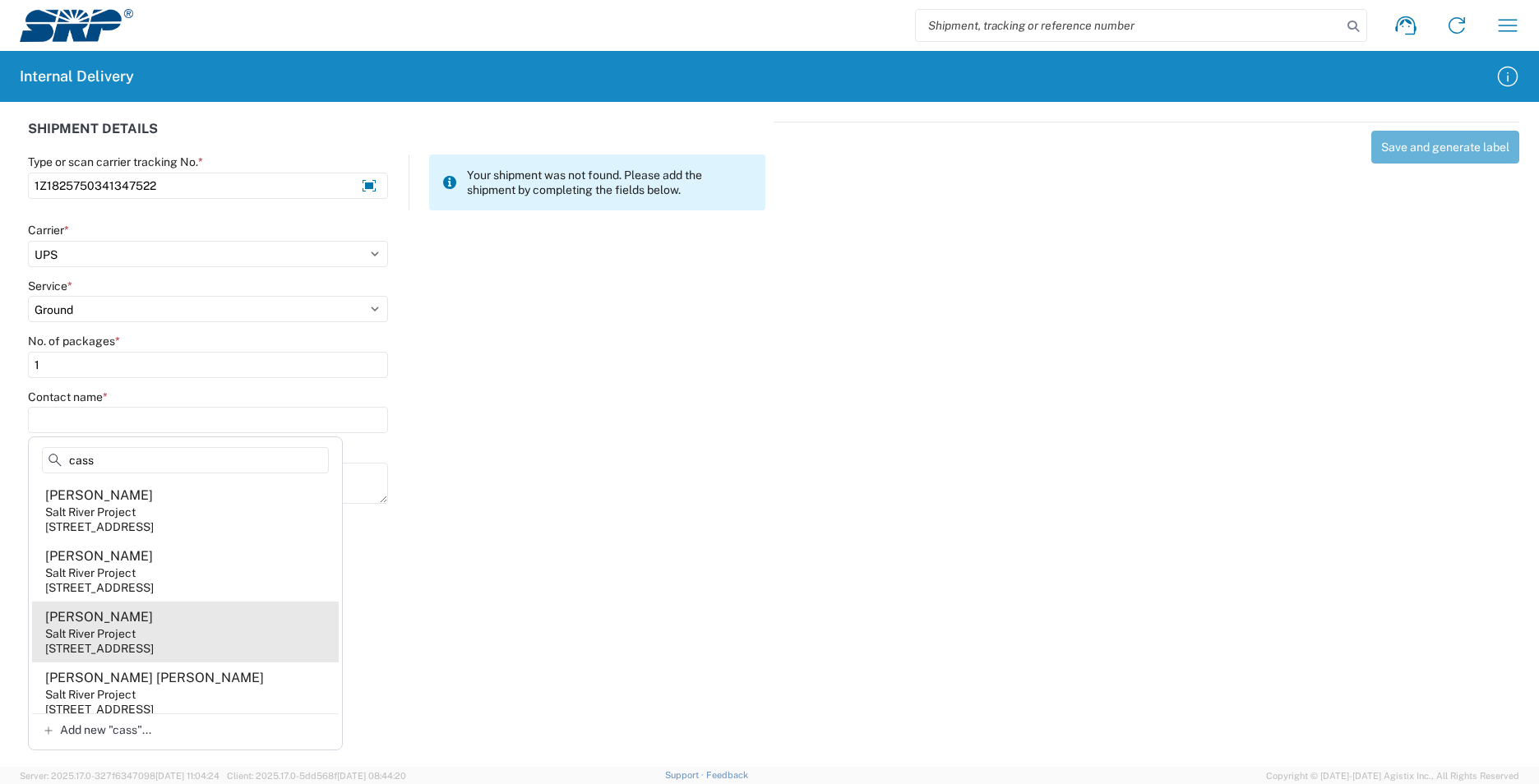
type input "cass"
click at [154, 641] on div "1500 N Mill Ave, PAB25T, Tempe, AZ, 85281, US" at bounding box center [99, 649] width 108 height 15
type input "James Casselbury"
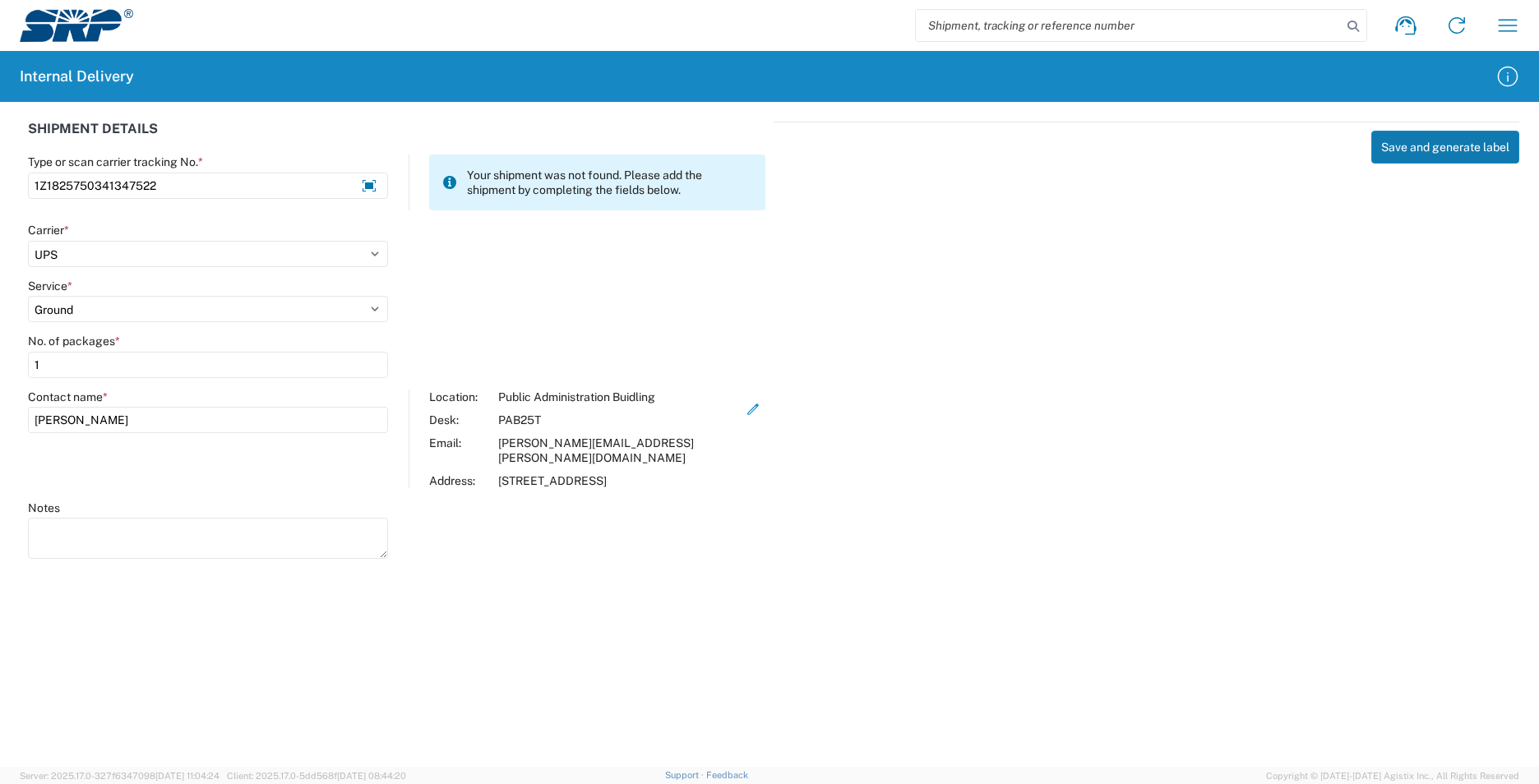
click at [1421, 159] on button "Save and generate label" at bounding box center [1444, 147] width 148 height 33
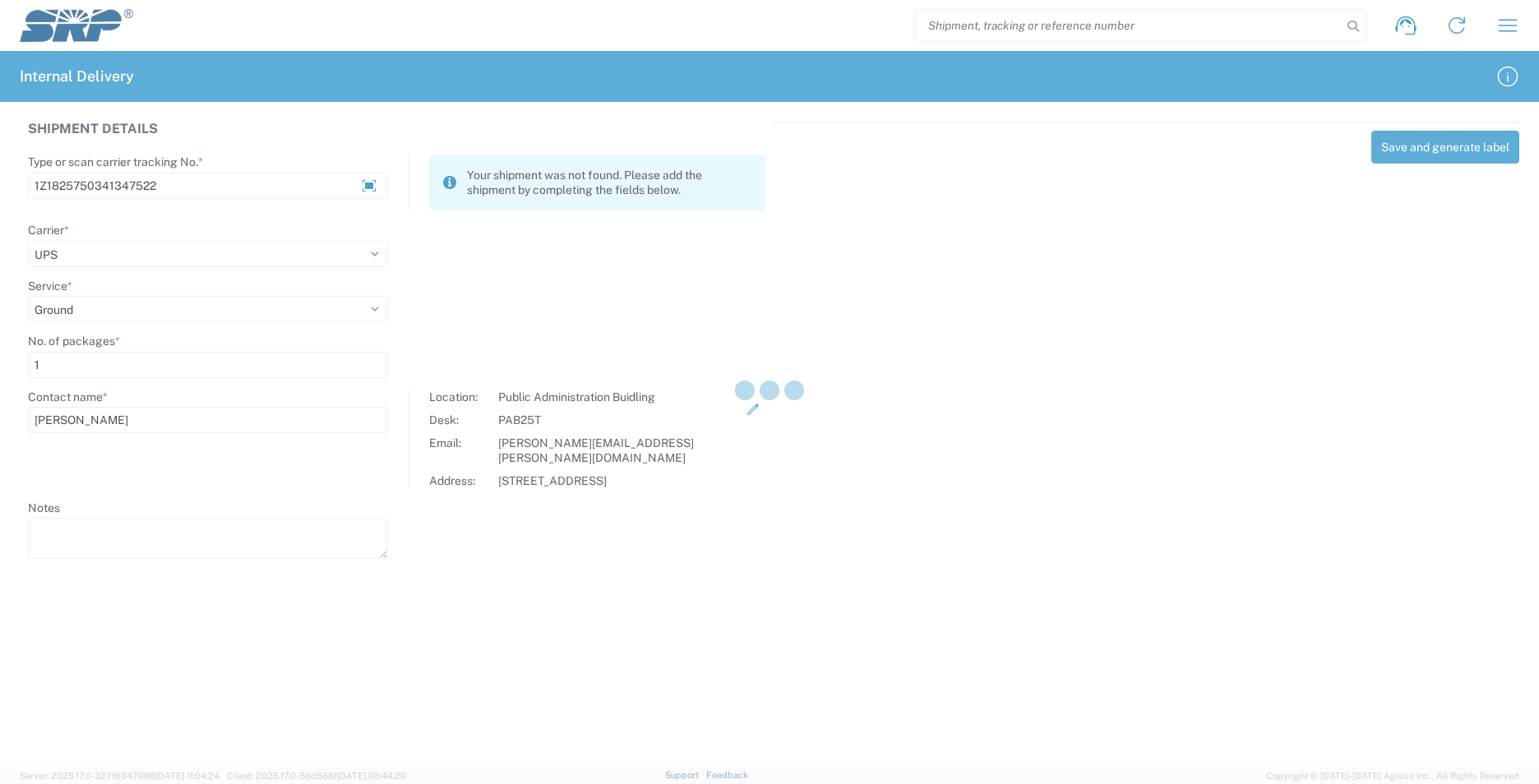
select select
